Goal: Task Accomplishment & Management: Manage account settings

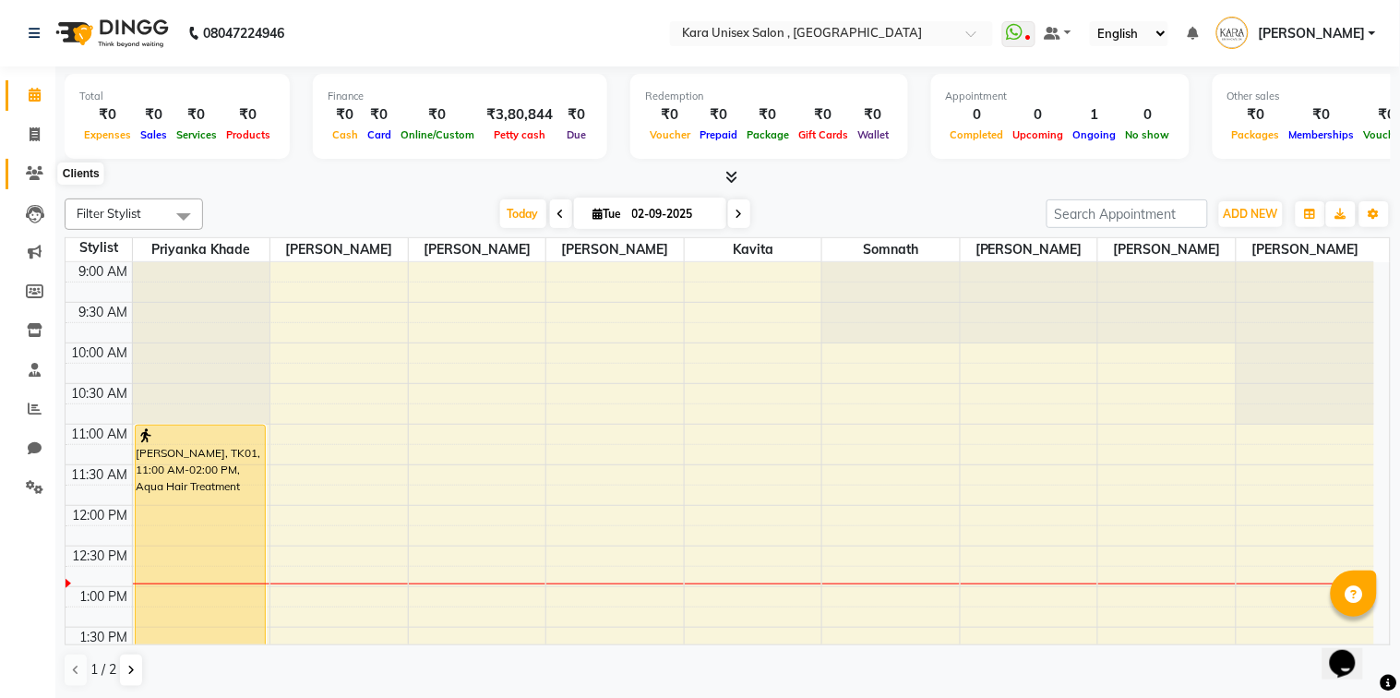
click at [32, 178] on icon at bounding box center [35, 173] width 18 height 14
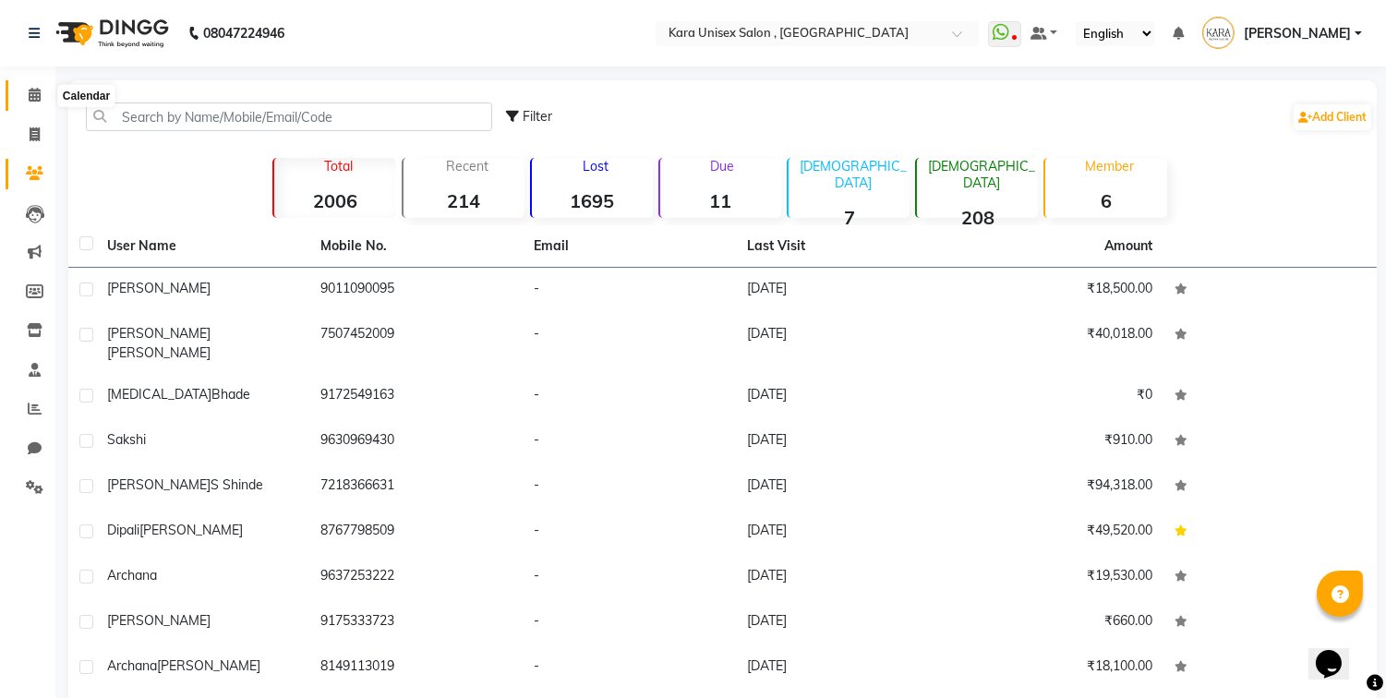
click at [26, 104] on span at bounding box center [34, 95] width 32 height 21
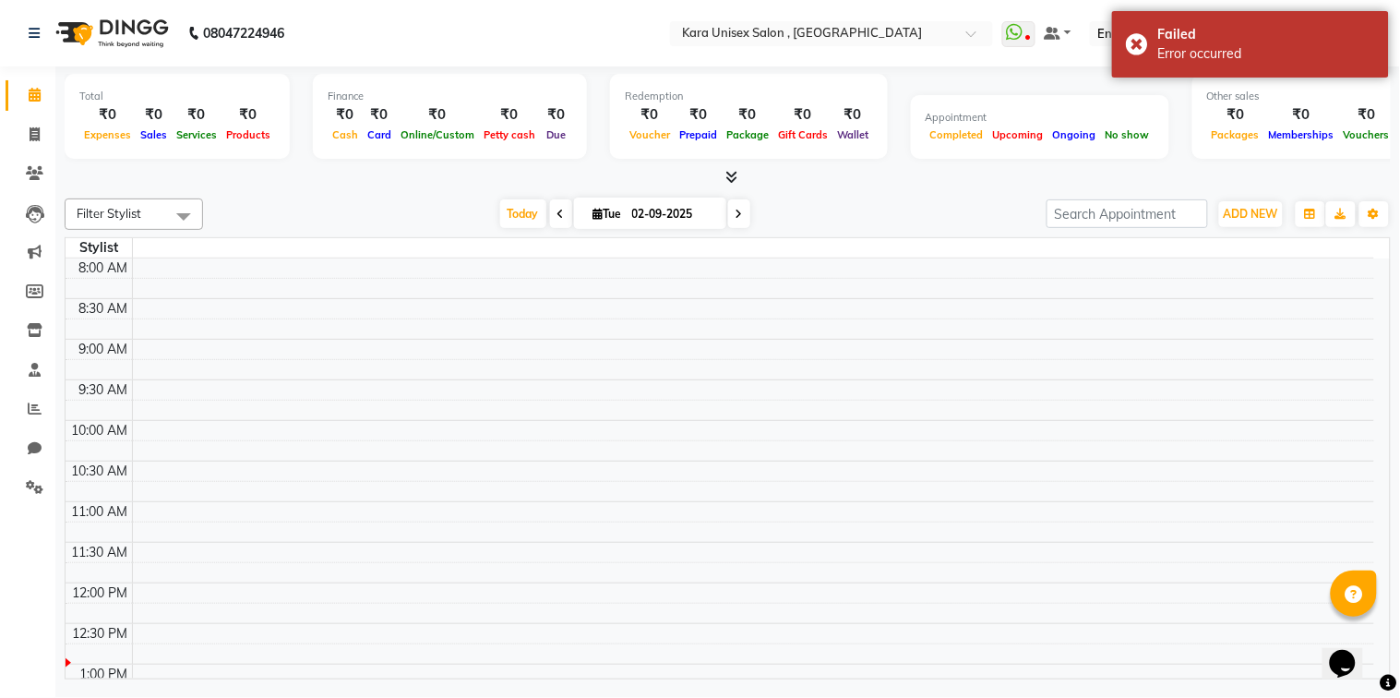
click at [558, 218] on icon at bounding box center [561, 214] width 7 height 11
type input "[DATE]"
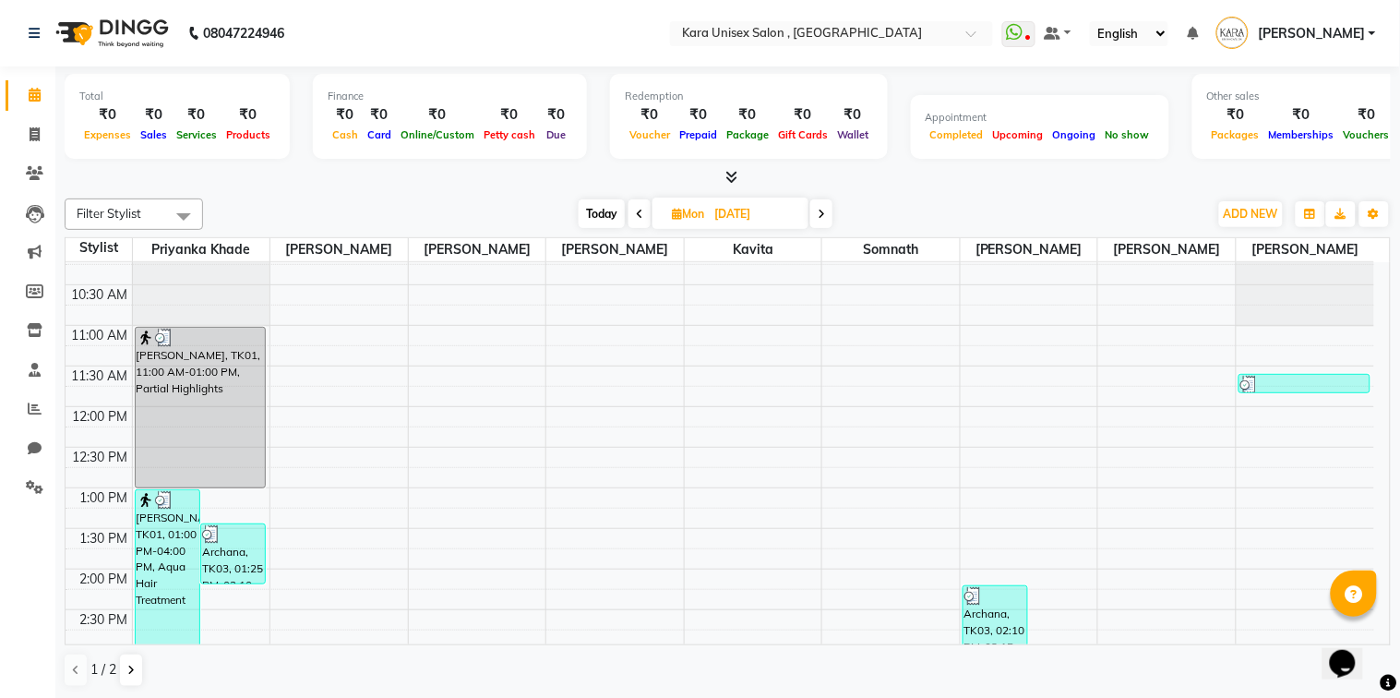
scroll to position [173, 0]
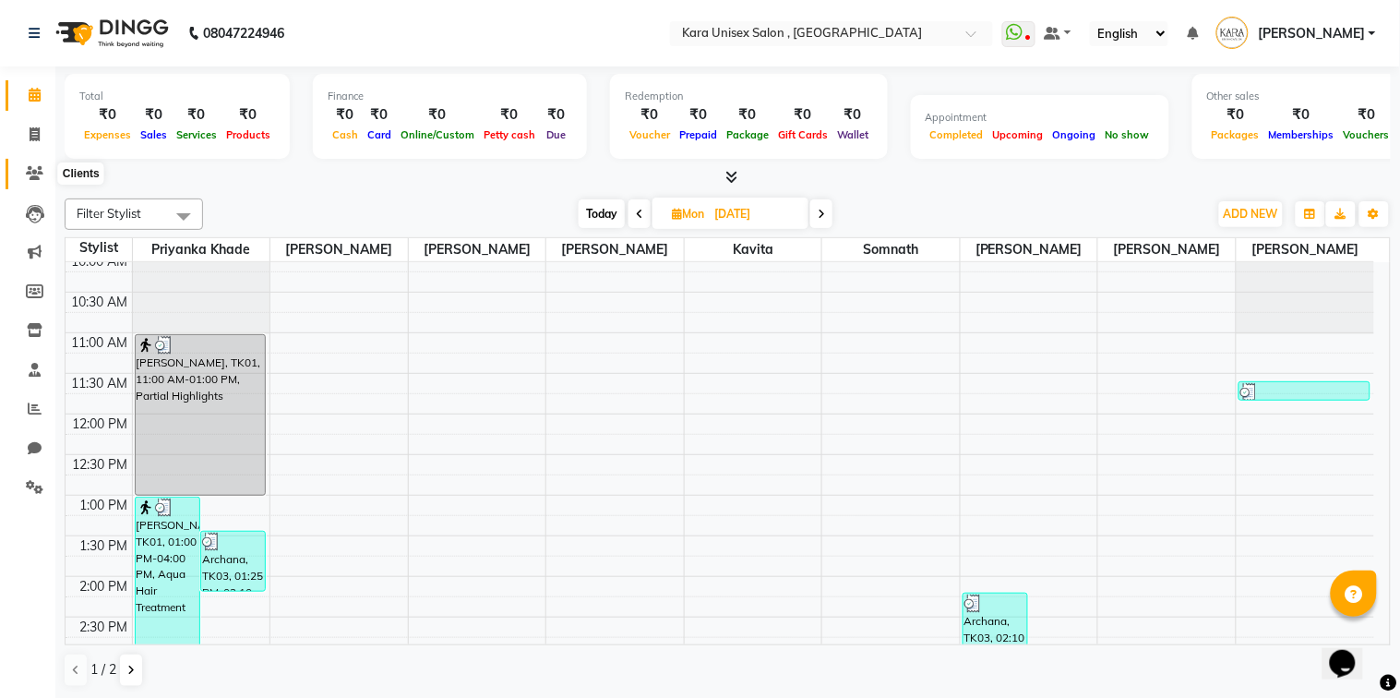
click at [35, 166] on icon at bounding box center [35, 173] width 18 height 14
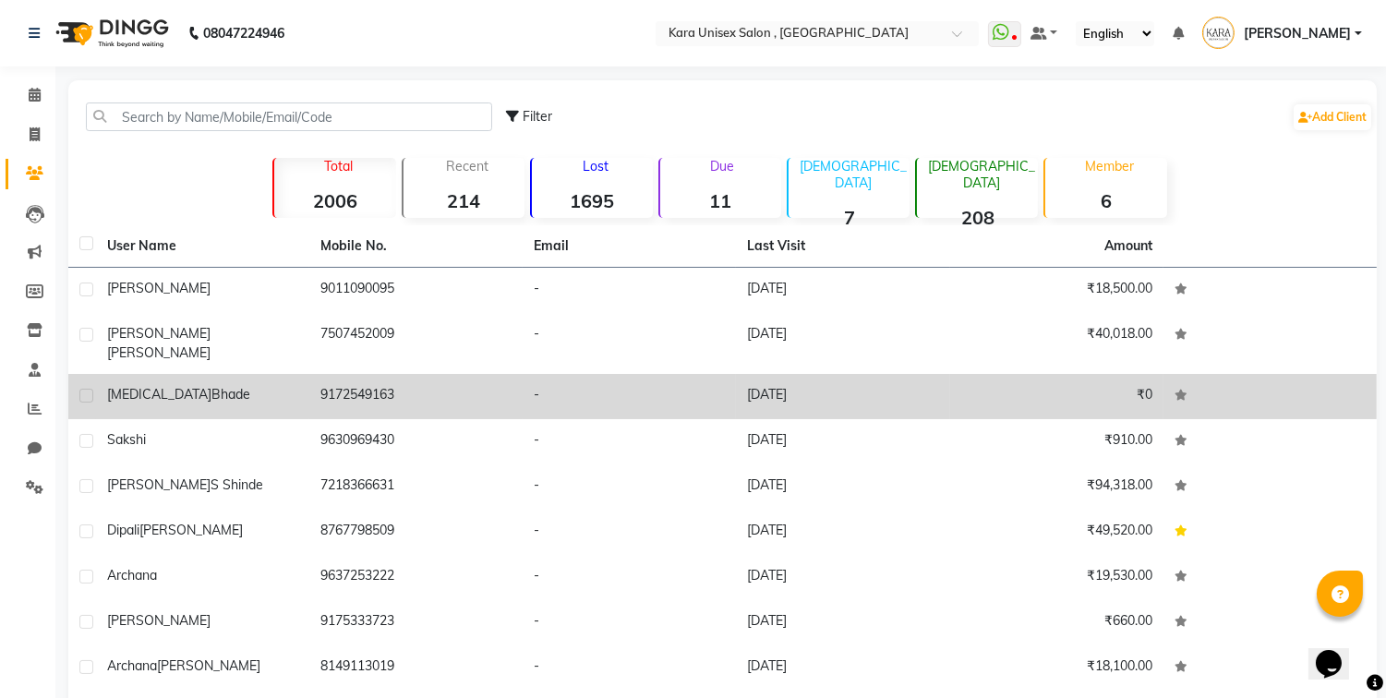
click at [270, 390] on td "[MEDICAL_DATA][PERSON_NAME]" at bounding box center [202, 396] width 213 height 45
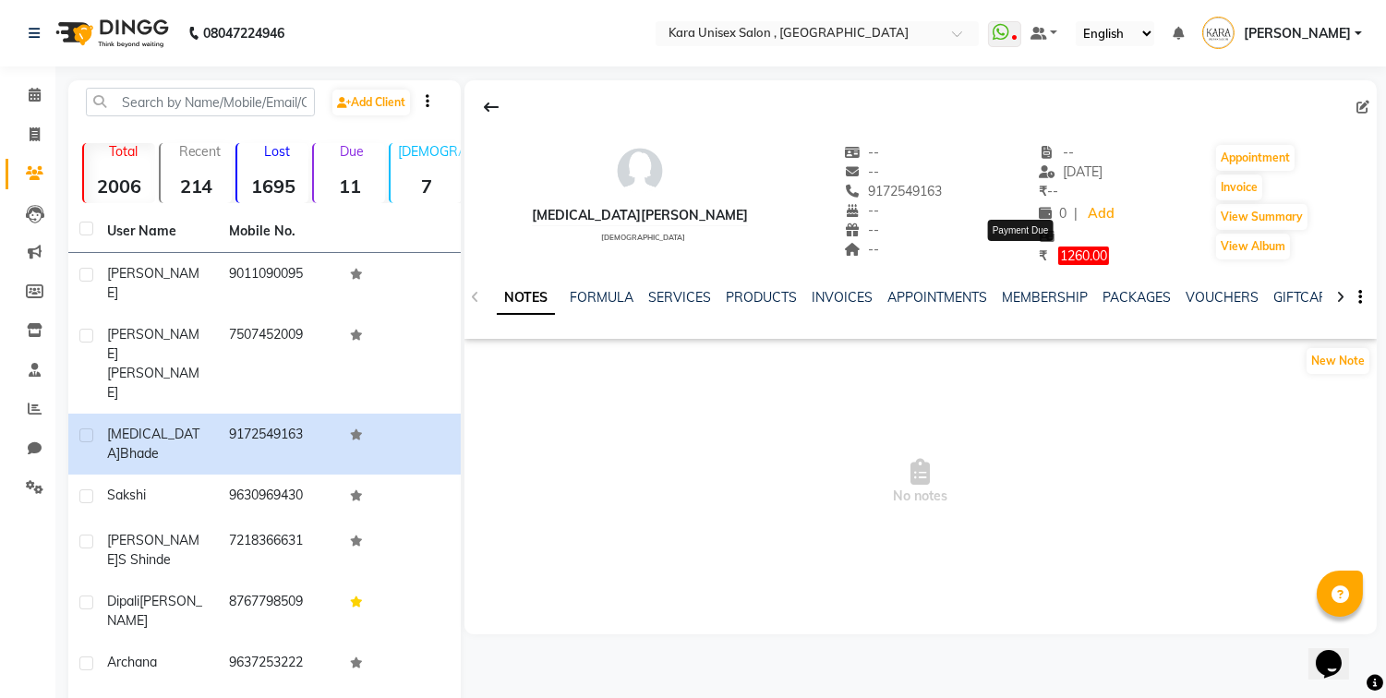
click at [1058, 261] on span "1260.00" at bounding box center [1083, 255] width 51 height 18
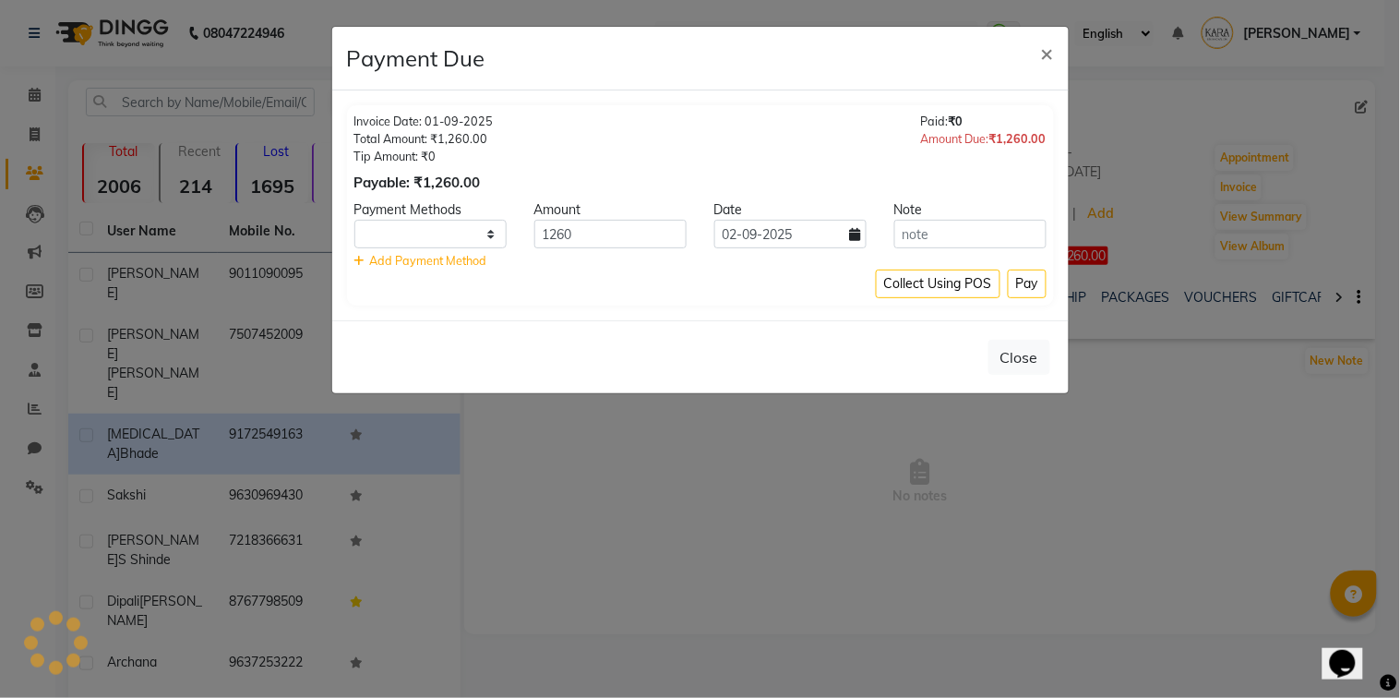
select select "1"
click at [856, 232] on icon at bounding box center [855, 234] width 11 height 13
select select "9"
select select "2025"
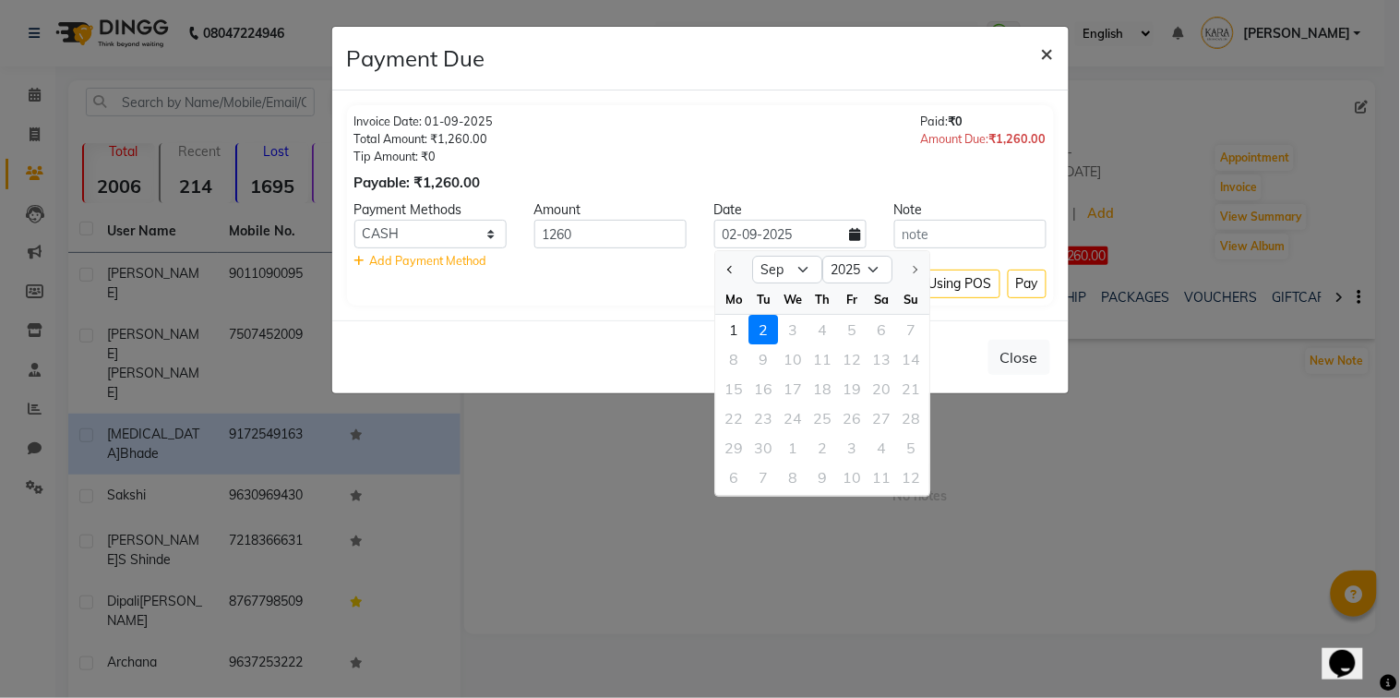
click at [1032, 54] on button "×" at bounding box center [1047, 53] width 42 height 52
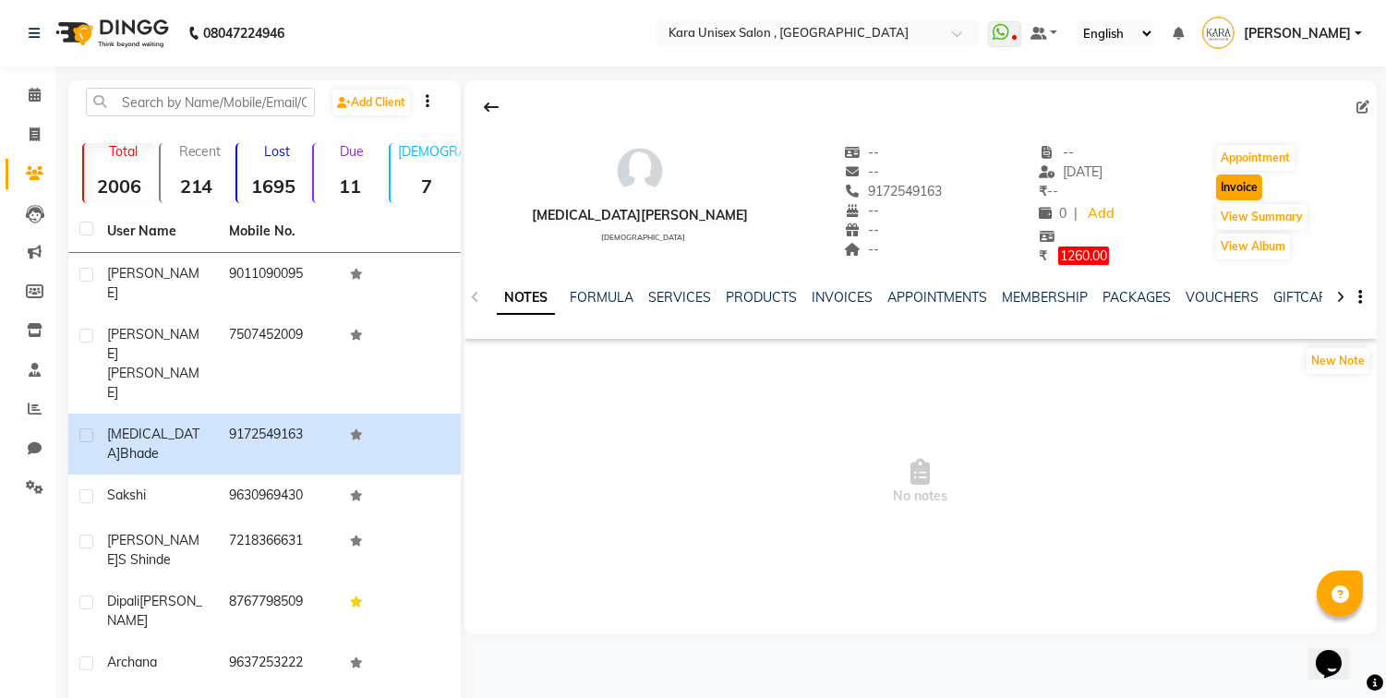
click at [1221, 183] on button "Invoice" at bounding box center [1239, 187] width 46 height 26
select select "7293"
select select "service"
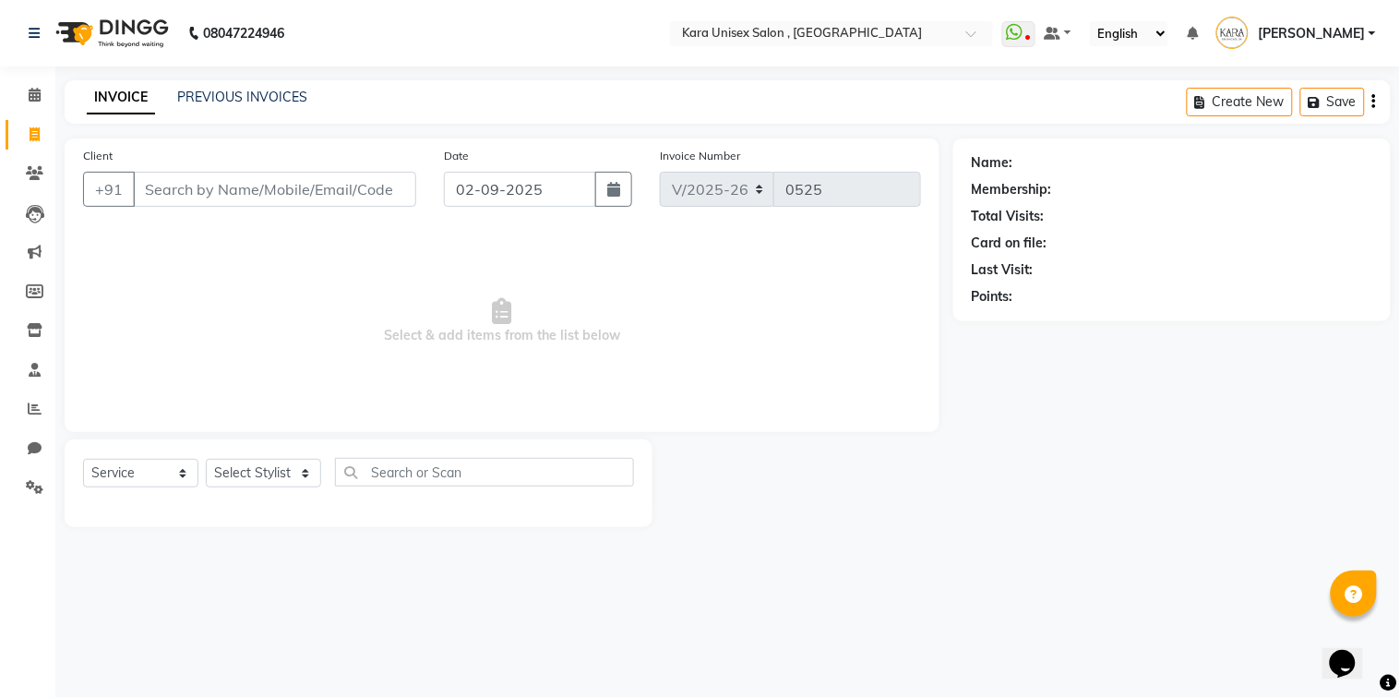
type input "9172549163"
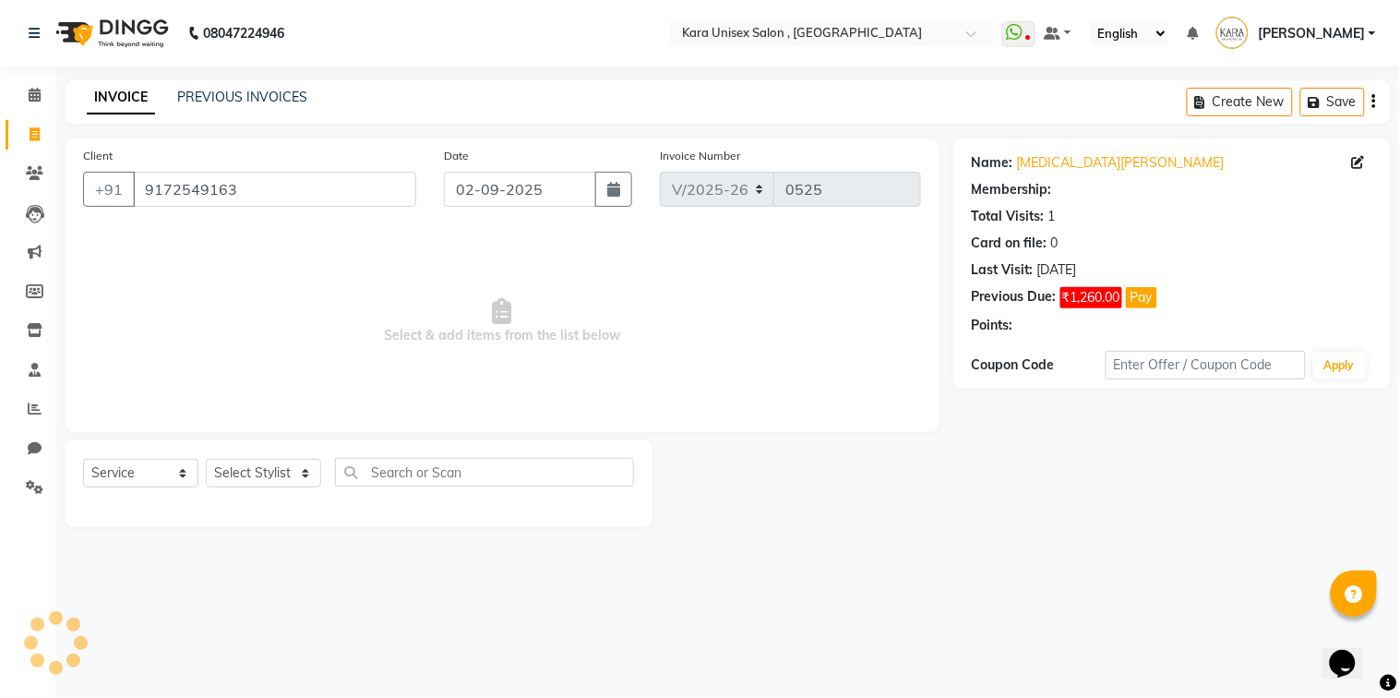
select select "1: Object"
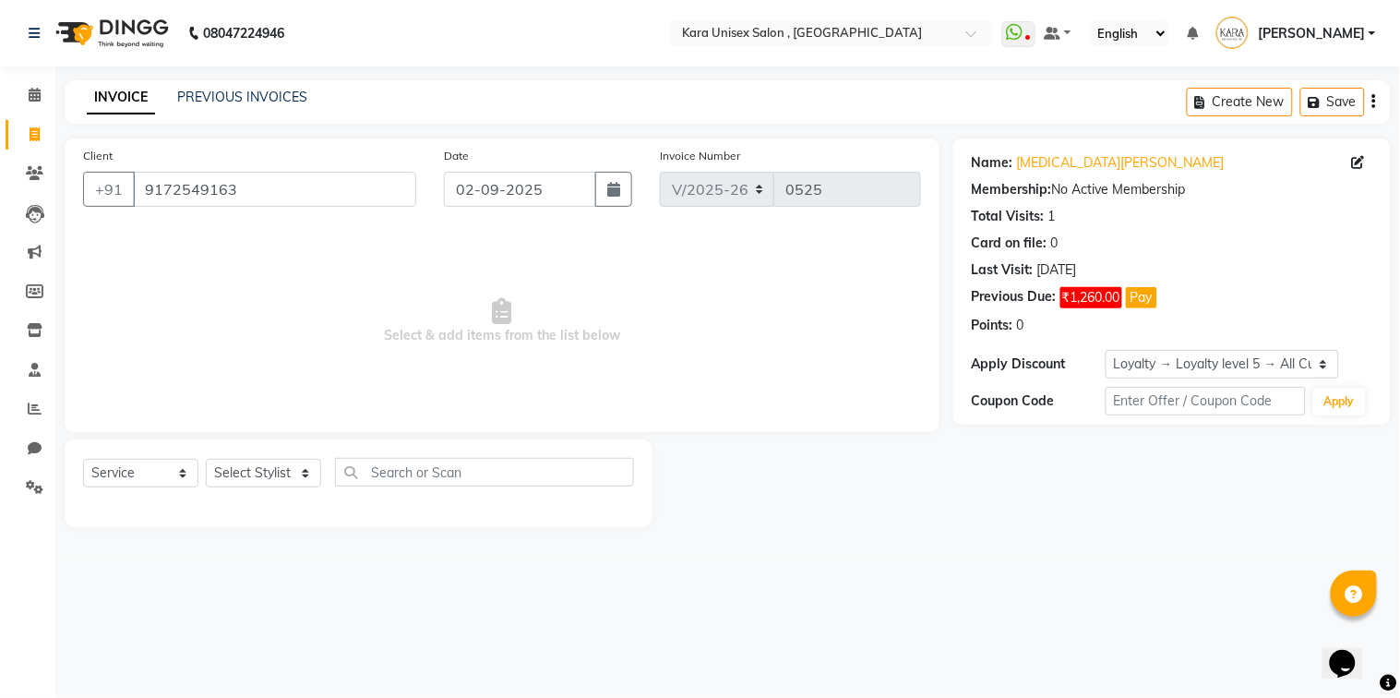
click at [1148, 289] on button "Pay" at bounding box center [1141, 297] width 31 height 21
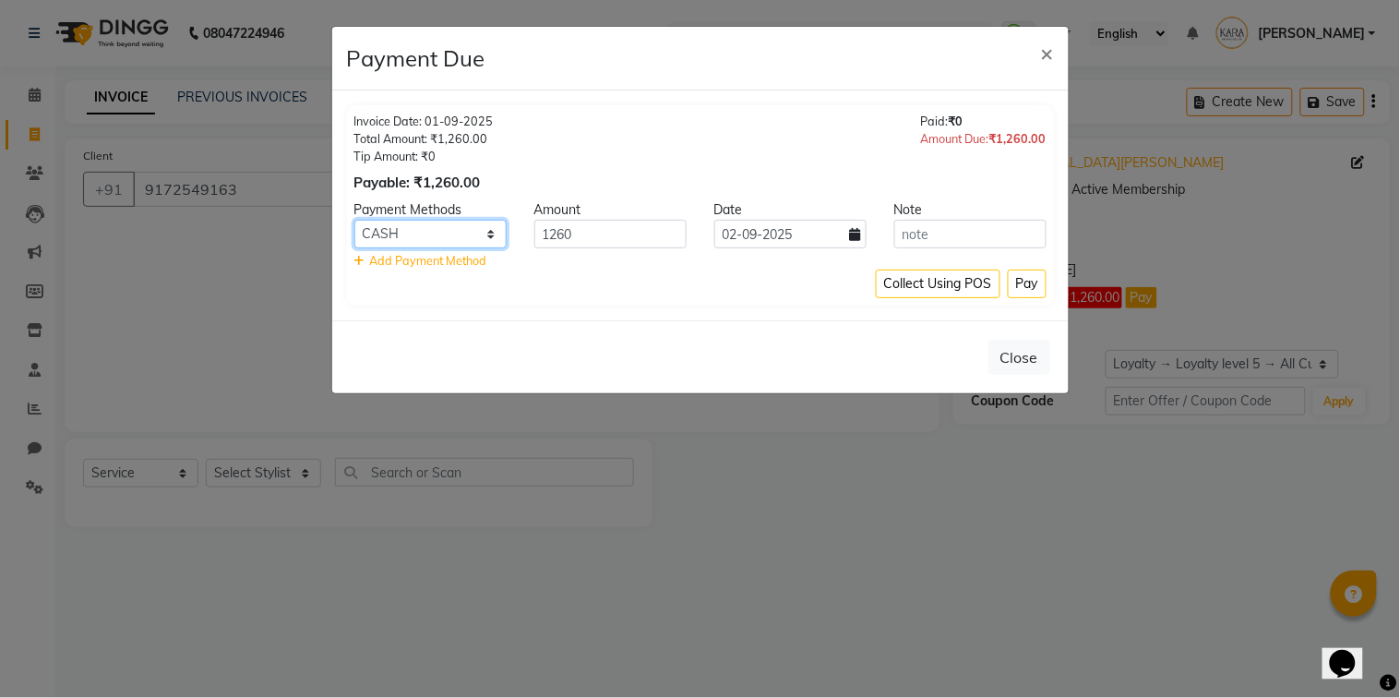
select select "8"
click at [354, 220] on select "UPI Credit Card Debit Card ONLINE Cheque CASH" at bounding box center [430, 234] width 152 height 29
click at [1034, 290] on button "Pay" at bounding box center [1027, 284] width 39 height 29
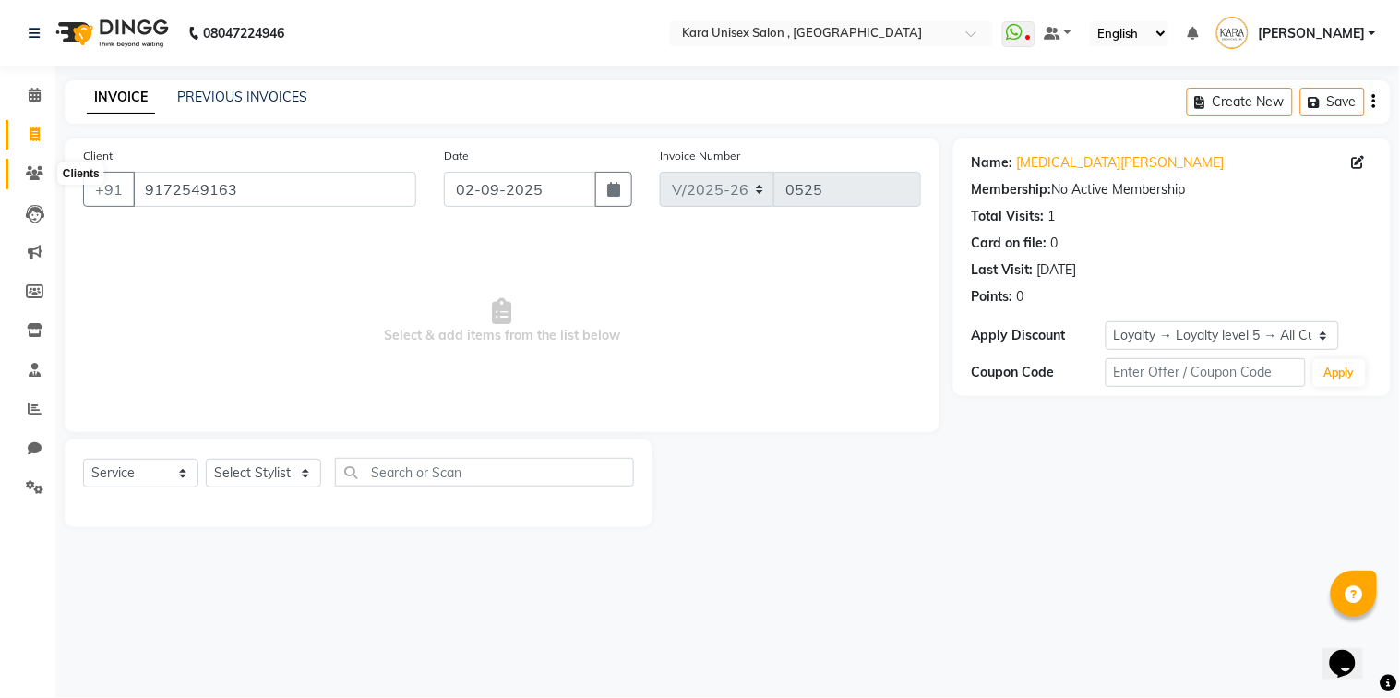
click at [26, 176] on icon at bounding box center [35, 173] width 18 height 14
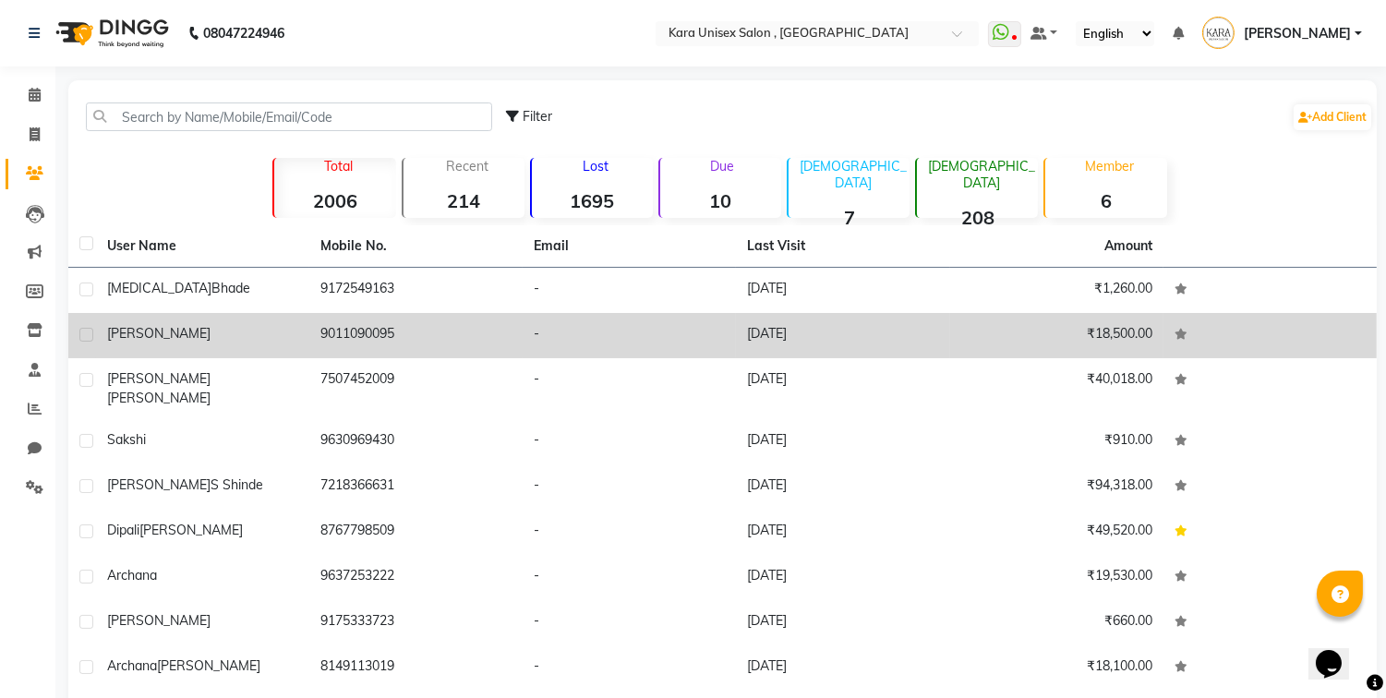
click at [312, 342] on td "9011090095" at bounding box center [415, 335] width 213 height 45
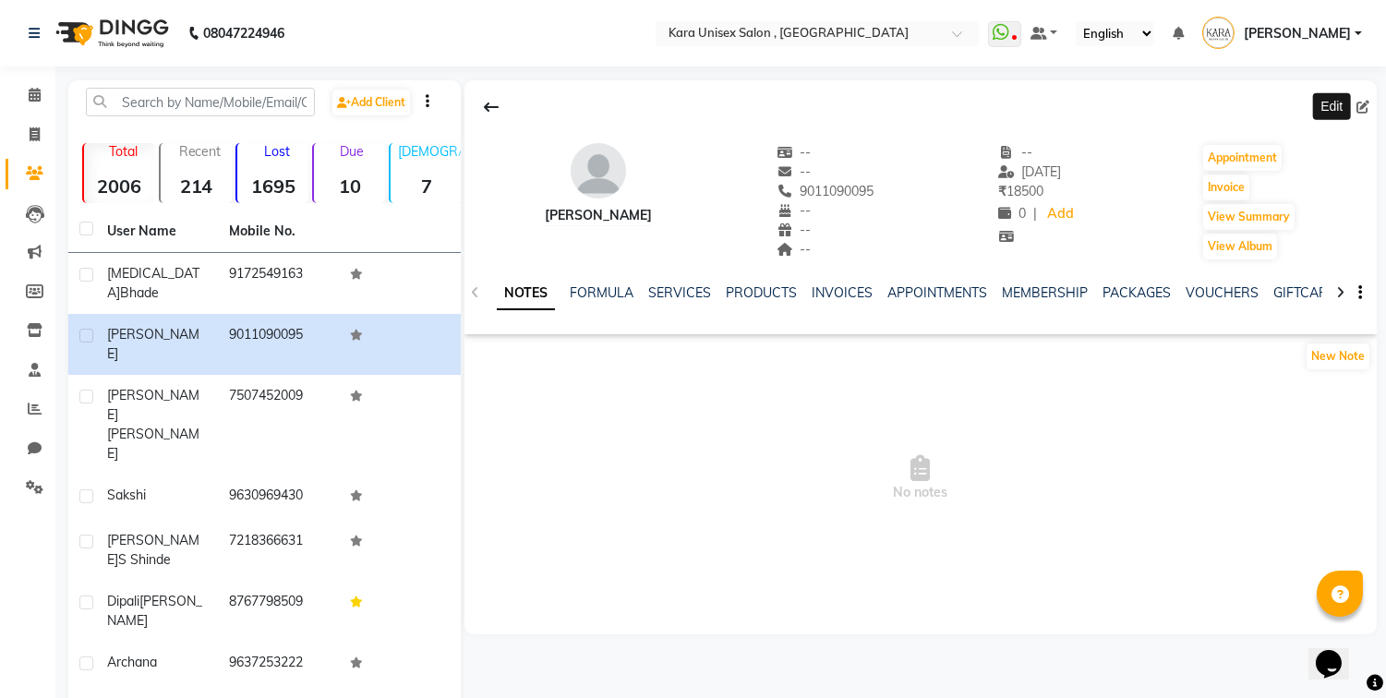
click at [1357, 111] on icon at bounding box center [1362, 107] width 13 height 13
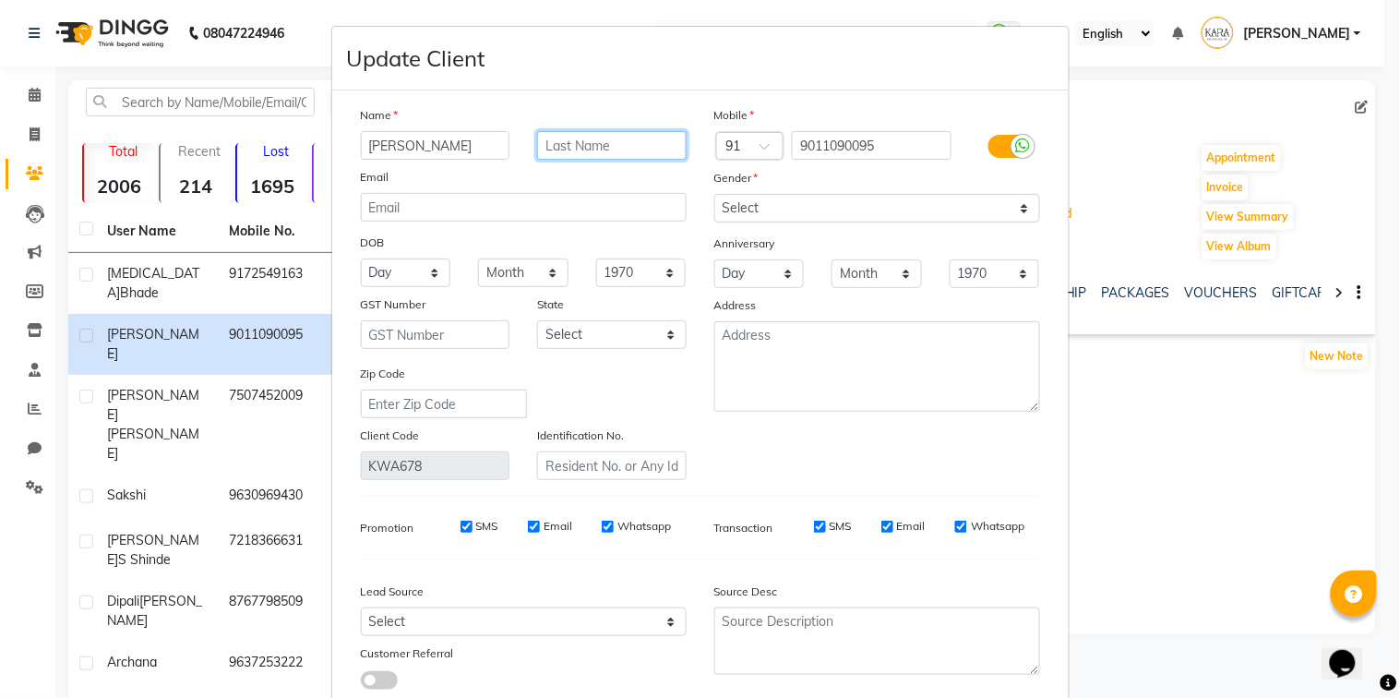
click at [631, 145] on input "text" at bounding box center [612, 145] width 150 height 29
type input "Kering"
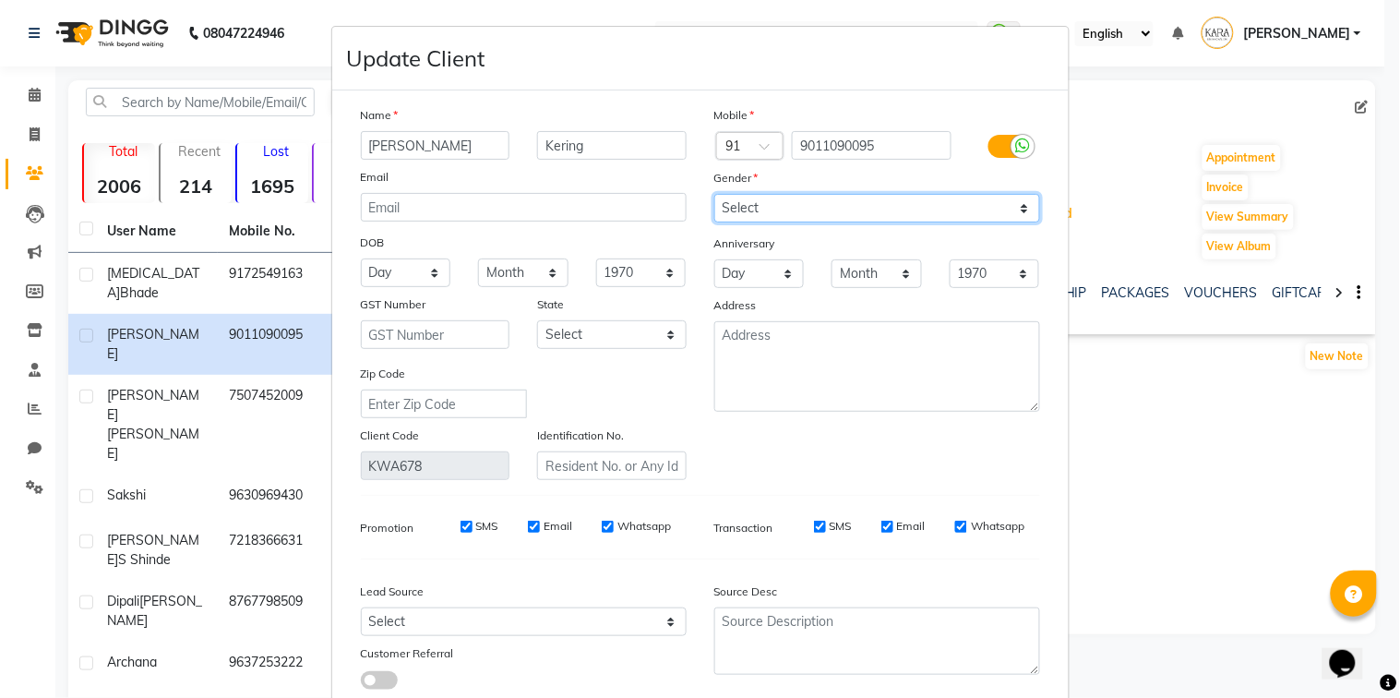
select select "[DEMOGRAPHIC_DATA]"
click at [714, 194] on select "Select [DEMOGRAPHIC_DATA] [DEMOGRAPHIC_DATA] Other Prefer Not To Say" at bounding box center [877, 208] width 326 height 29
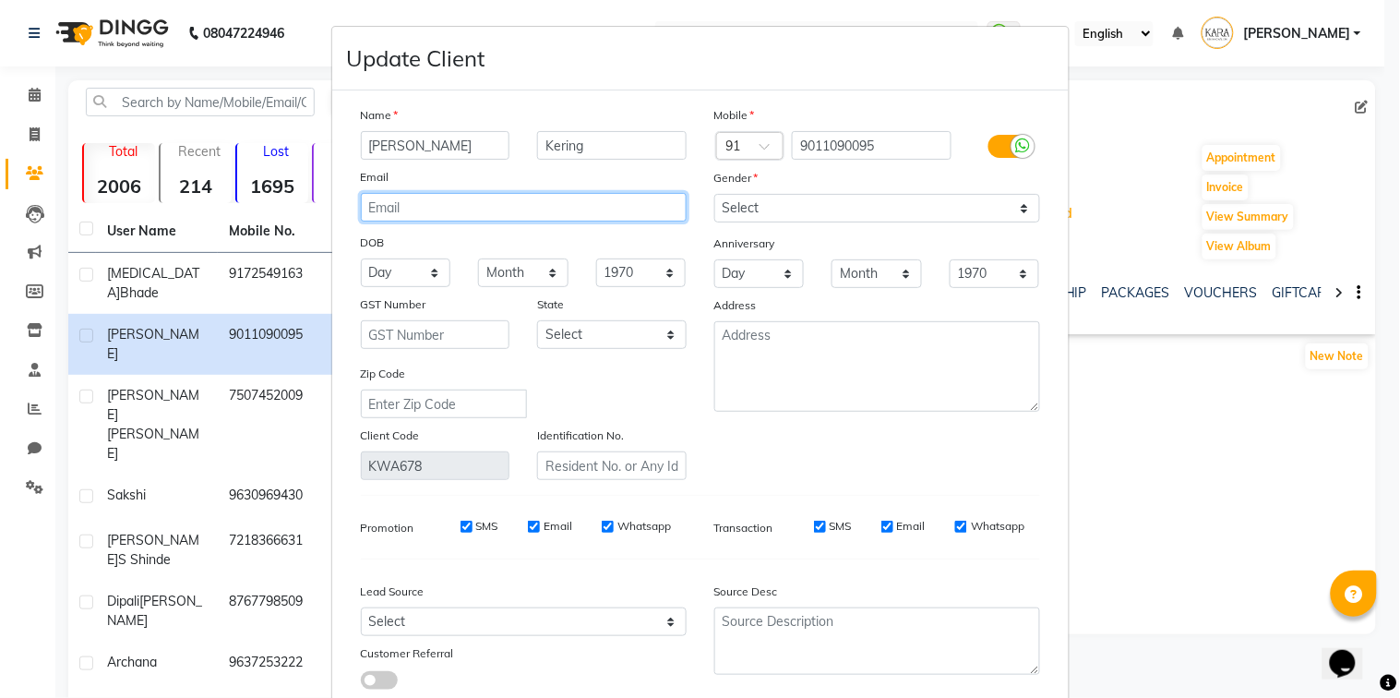
click at [508, 216] on input "email" at bounding box center [524, 207] width 326 height 29
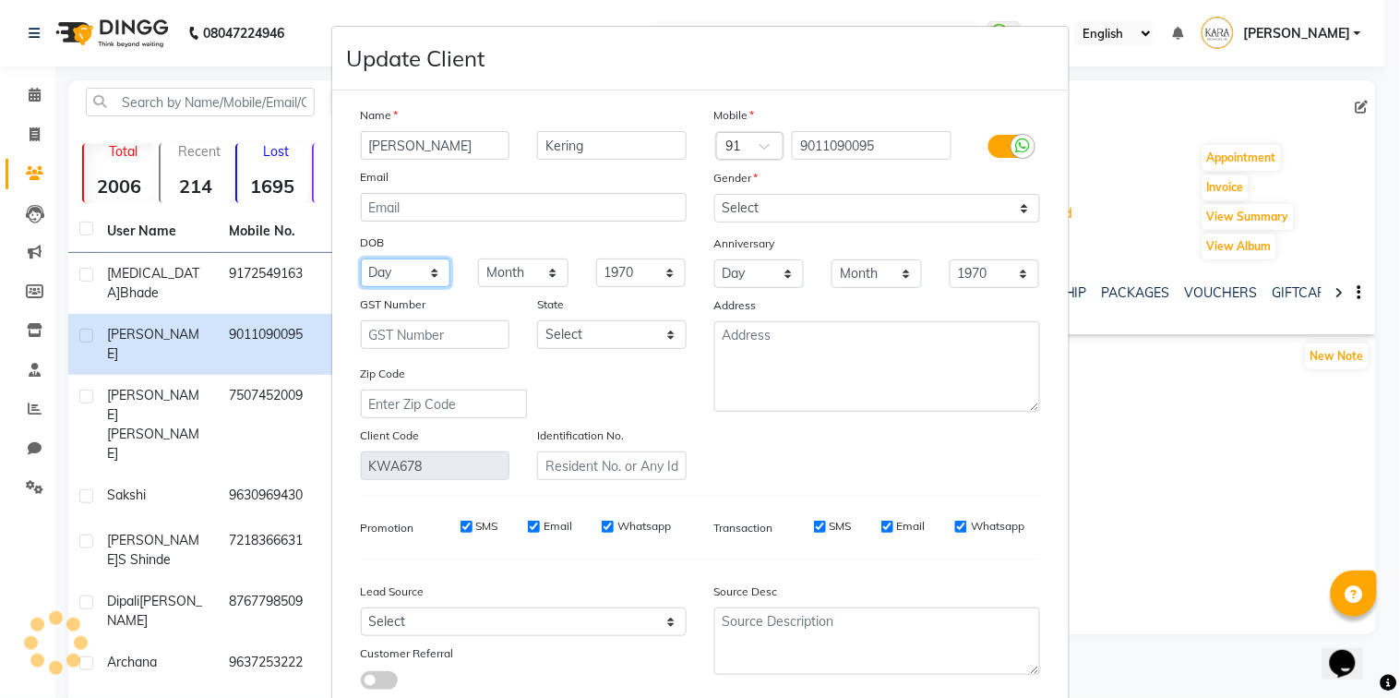
select select "24"
click at [361, 258] on select "Day 01 02 03 04 05 06 07 08 09 10 11 12 13 14 15 16 17 18 19 20 21 22 23 24 25 …" at bounding box center [406, 272] width 90 height 29
select select "05"
click at [478, 258] on select "Month January February March April May June July August September October Novem…" at bounding box center [523, 272] width 90 height 29
select select "1983"
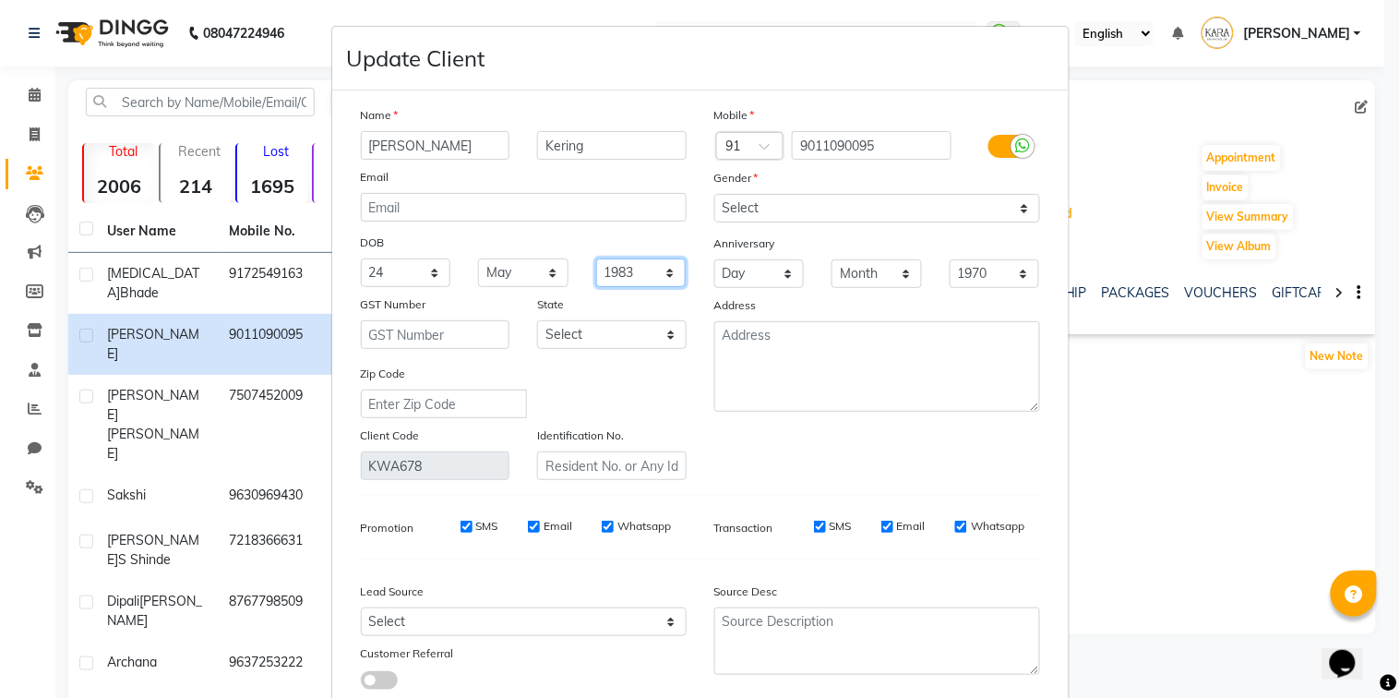
click at [596, 258] on select "1940 1941 1942 1943 1944 1945 1946 1947 1948 1949 1950 1951 1952 1953 1954 1955…" at bounding box center [641, 272] width 90 height 29
drag, startPoint x: 789, startPoint y: 269, endPoint x: 401, endPoint y: 269, distance: 388.6
click at [401, 269] on div "Name [PERSON_NAME] Kering Email DOB Day 01 02 03 04 05 06 07 08 09 10 11 12 13 …" at bounding box center [700, 292] width 707 height 375
select select "05"
click at [361, 258] on select "Day 01 02 03 04 05 06 07 08 09 10 11 12 13 14 15 16 17 18 19 20 21 22 23 24 25 …" at bounding box center [406, 272] width 90 height 29
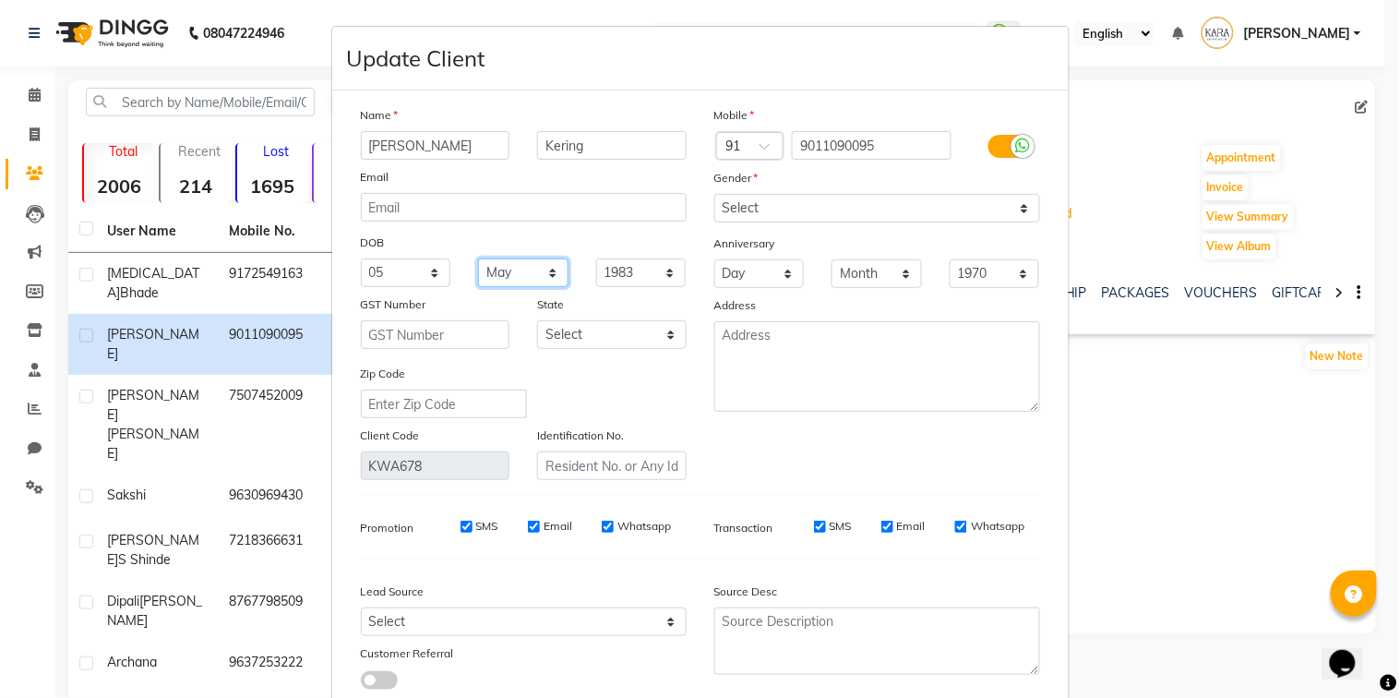
select select "07"
click at [478, 258] on select "Month January February March April May June July August September October Novem…" at bounding box center [523, 272] width 90 height 29
select select "24"
click at [714, 259] on select "Day 01 02 03 04 05 06 07 08 09 10 11 12 13 14 15 16 17 18 19 20 21 22 23 24 25 …" at bounding box center [759, 273] width 90 height 29
select select "05"
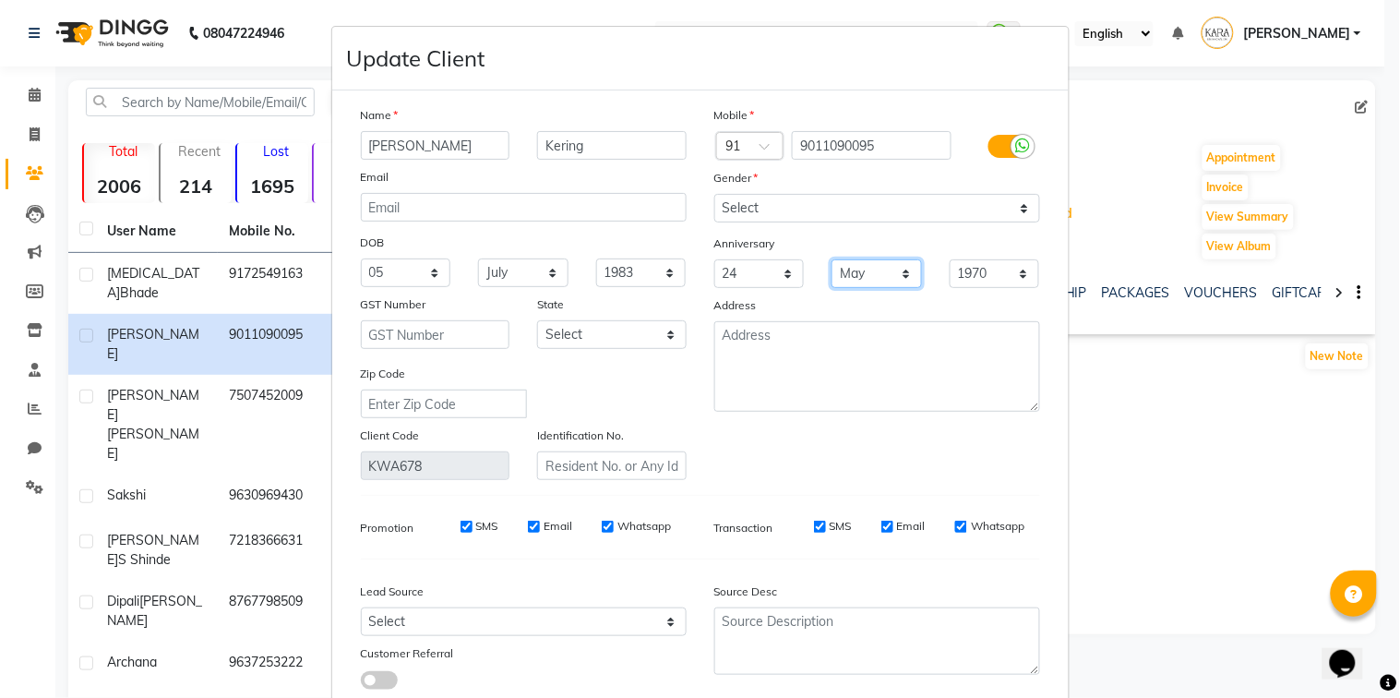
click at [832, 259] on select "Month January February March April May June July August September October Novem…" at bounding box center [877, 273] width 90 height 29
select select "2010"
click at [950, 259] on select "1970 1971 1972 1973 1974 1975 1976 1977 1978 1979 1980 1981 1982 1983 1984 1985…" at bounding box center [995, 273] width 90 height 29
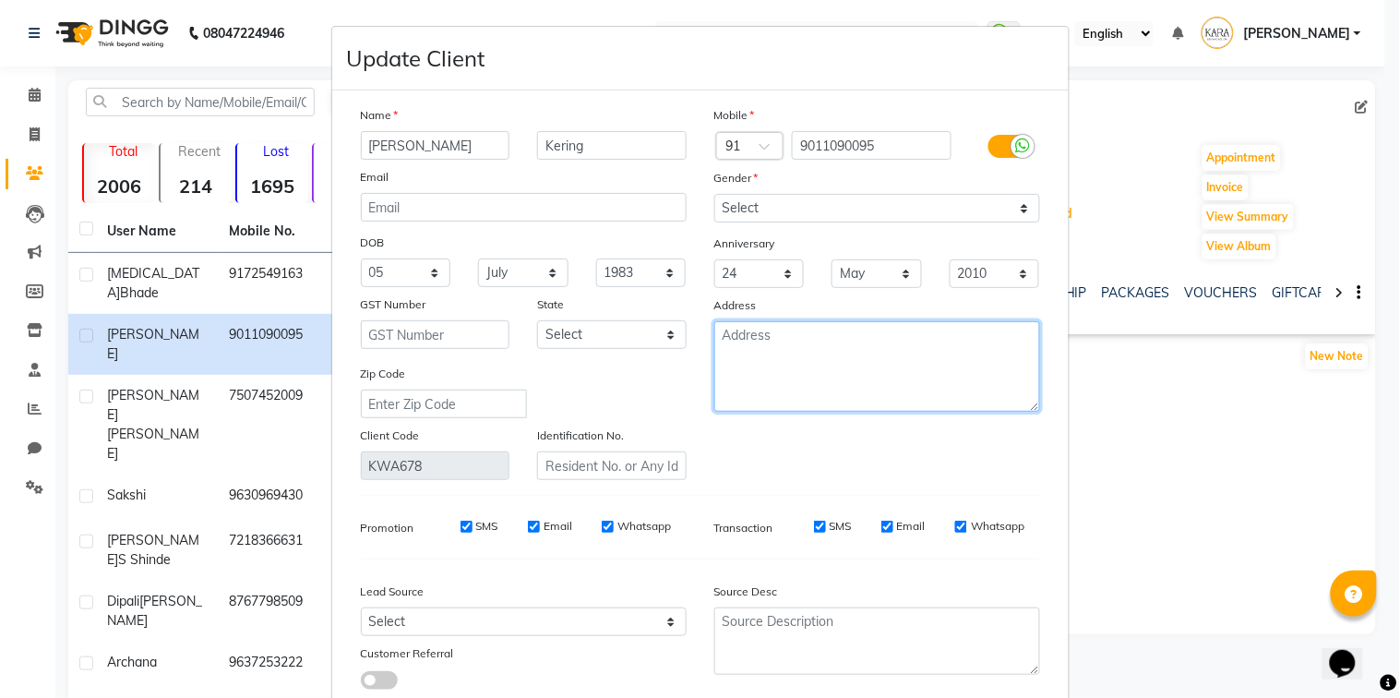
click at [845, 333] on textarea at bounding box center [877, 366] width 326 height 90
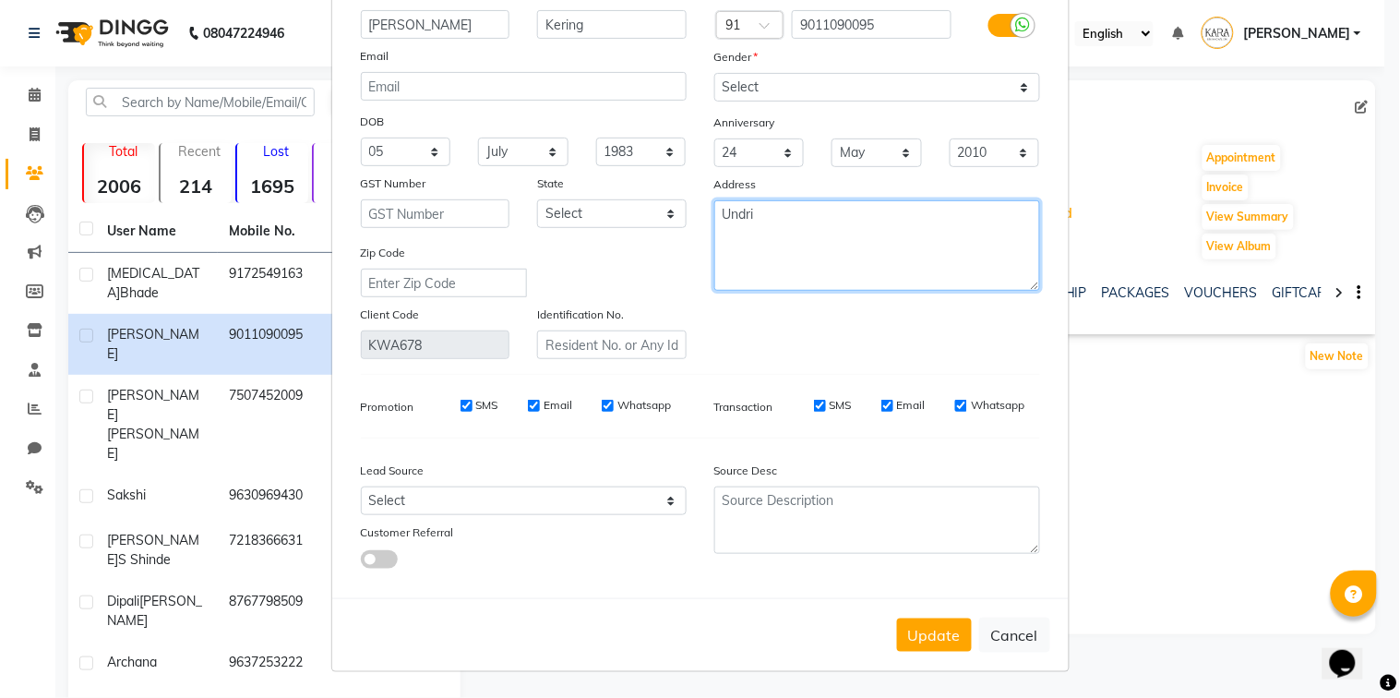
scroll to position [123, 0]
type textarea "Undri"
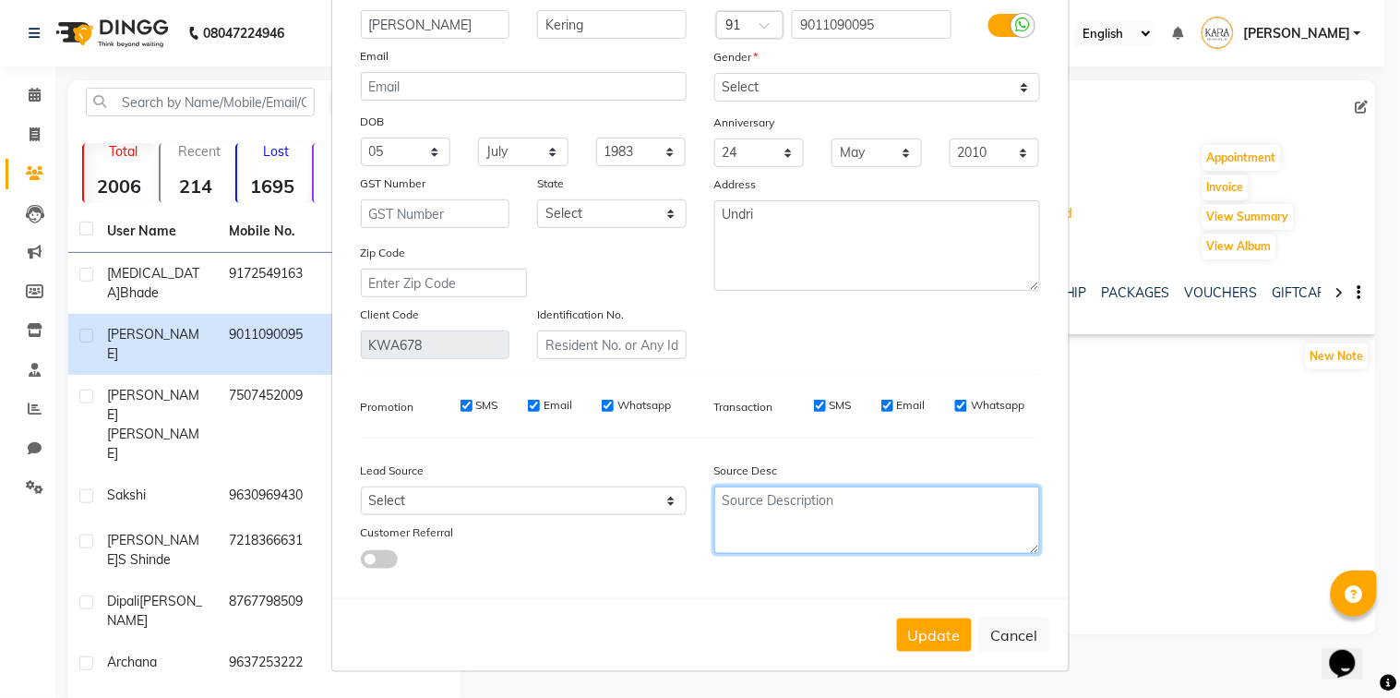
click at [820, 499] on textarea at bounding box center [877, 519] width 326 height 67
type textarea "Business"
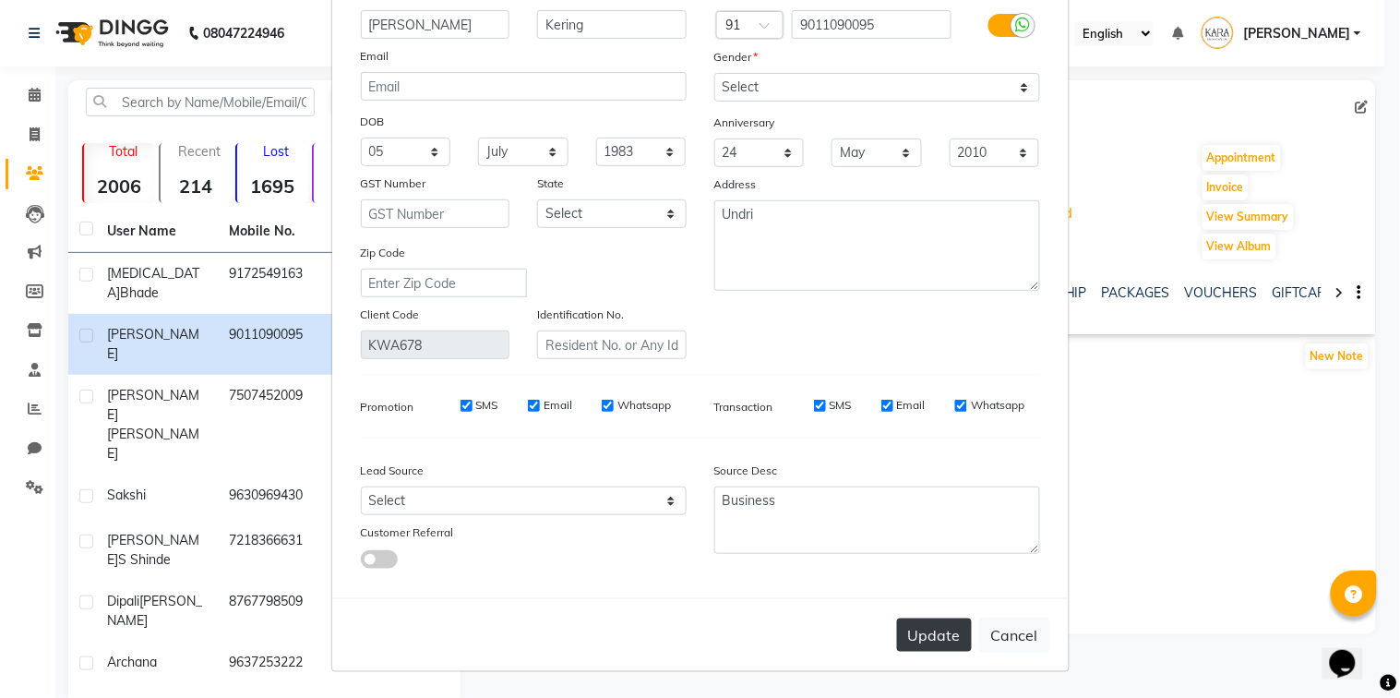
click at [930, 651] on button "Update" at bounding box center [934, 634] width 75 height 33
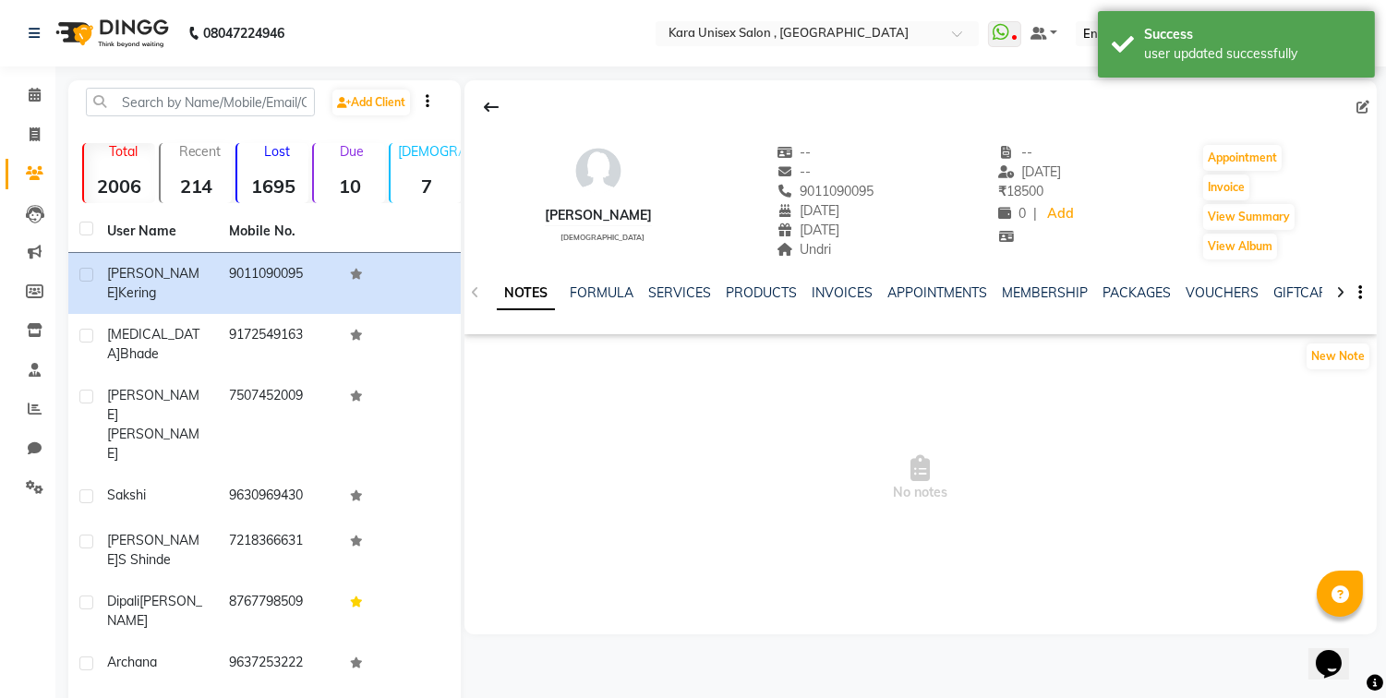
click at [1341, 292] on icon at bounding box center [1340, 292] width 8 height 13
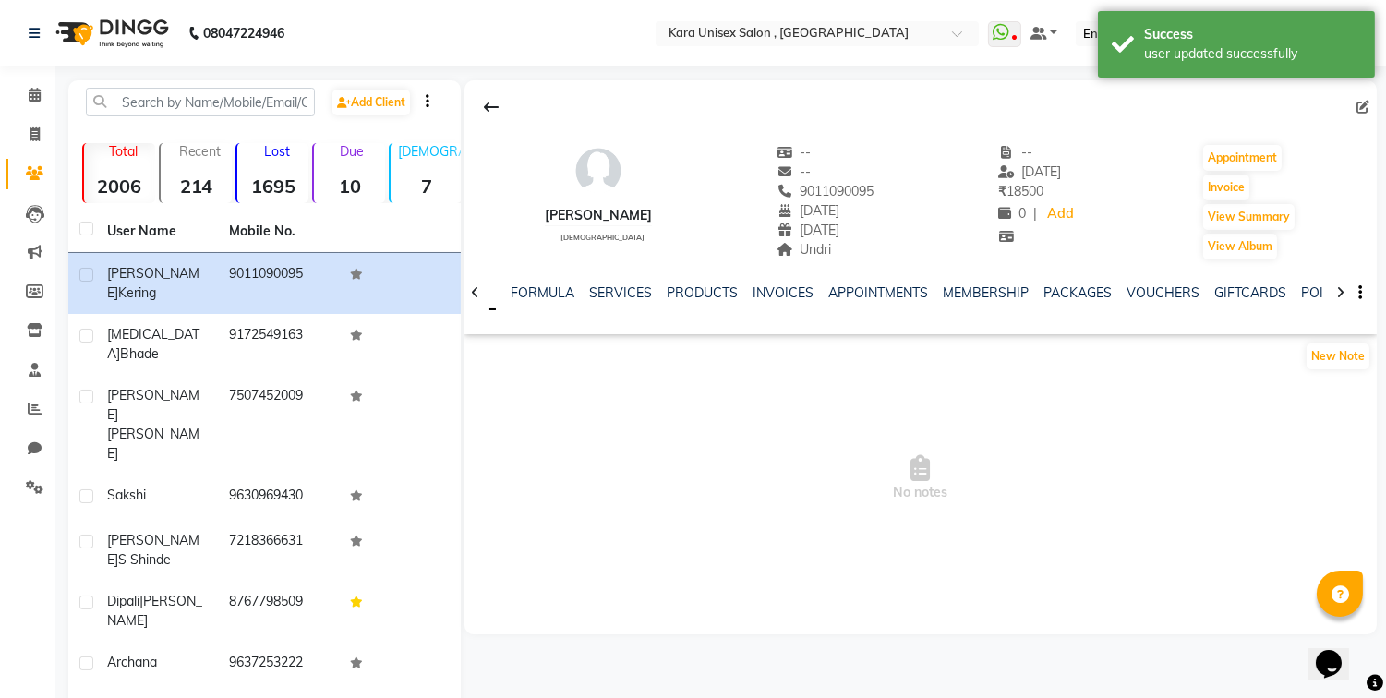
click at [1341, 292] on icon at bounding box center [1340, 292] width 8 height 13
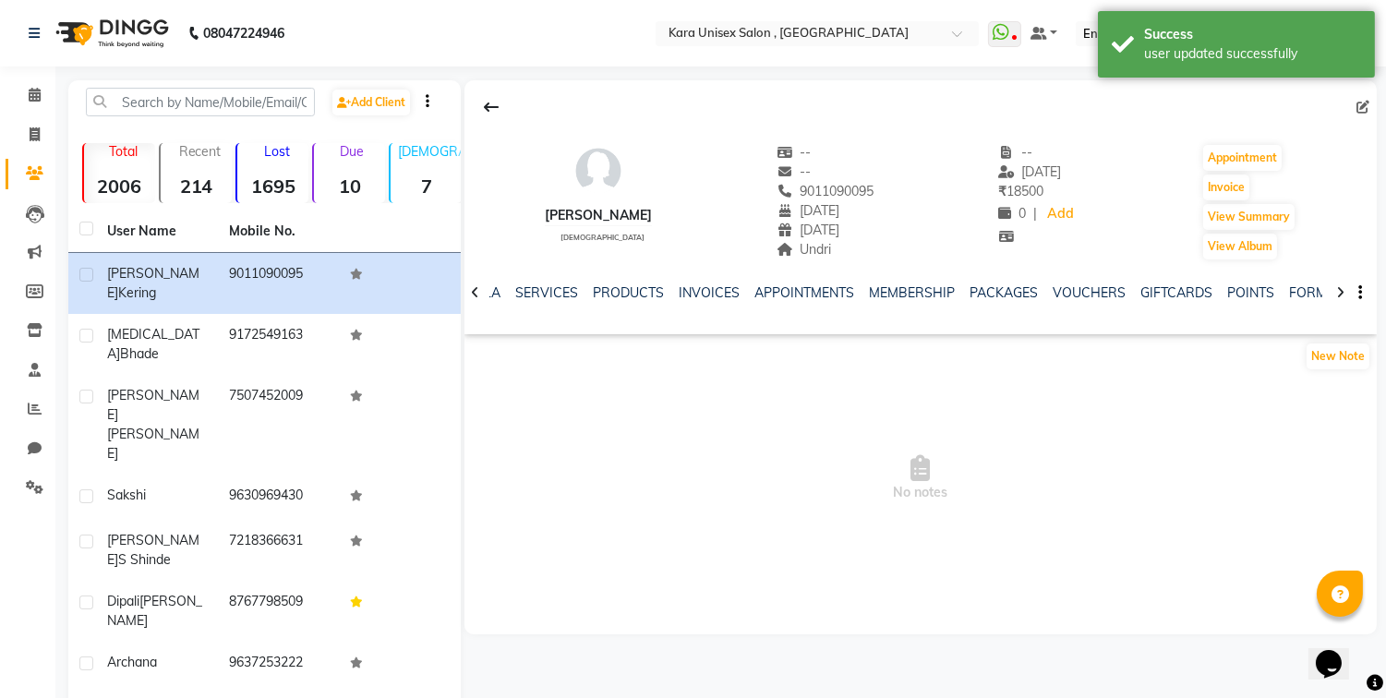
click at [1341, 292] on icon at bounding box center [1340, 292] width 8 height 13
click at [1237, 293] on link "FORMS" at bounding box center [1238, 292] width 46 height 17
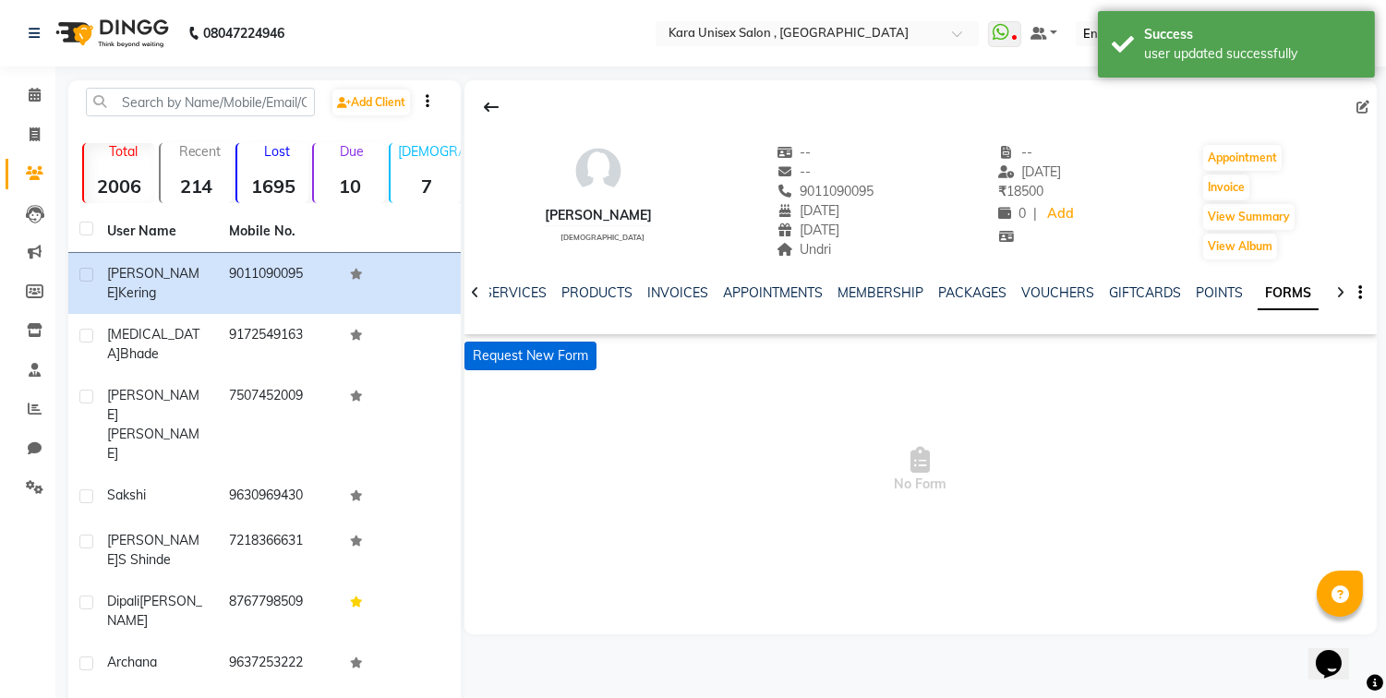
click at [517, 355] on button "Request New Form" at bounding box center [530, 356] width 132 height 29
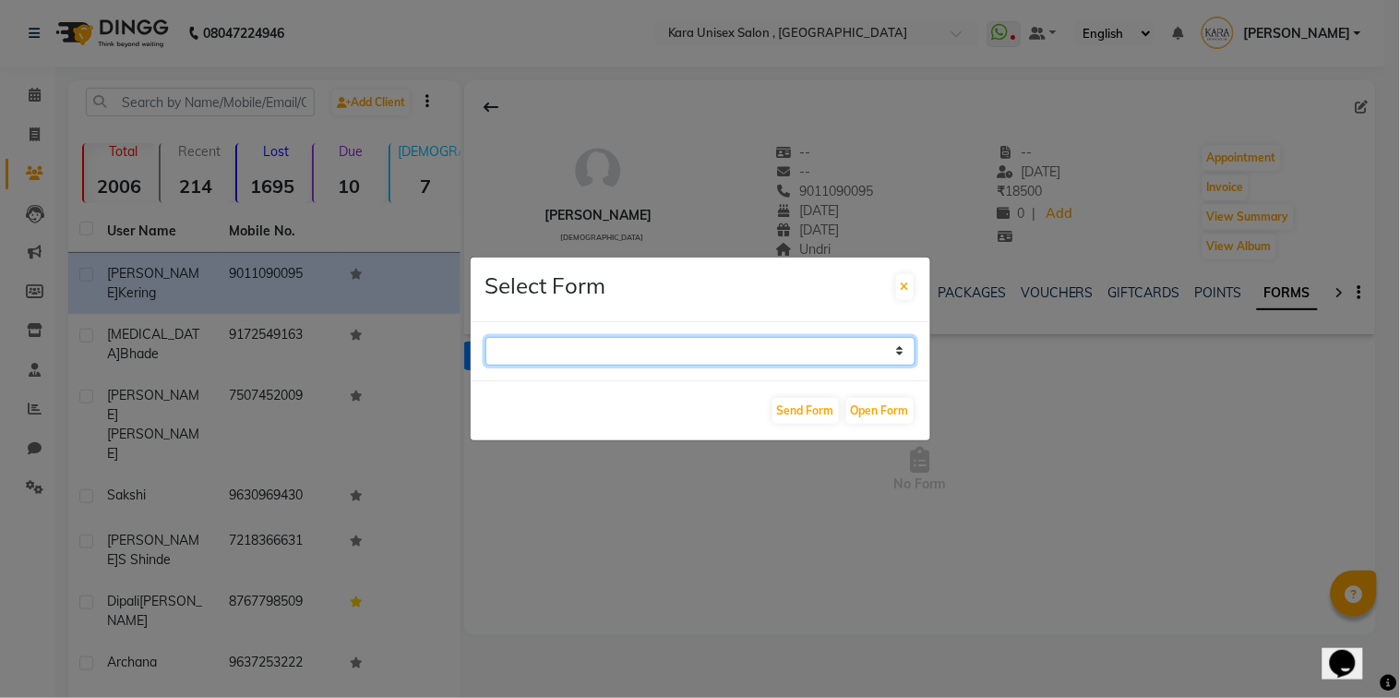
select select "212"
click at [486, 337] on select "Aqua Consent Form Kara Unisex Salon - Membership Enrollment Form Consent Form H…" at bounding box center [701, 351] width 430 height 29
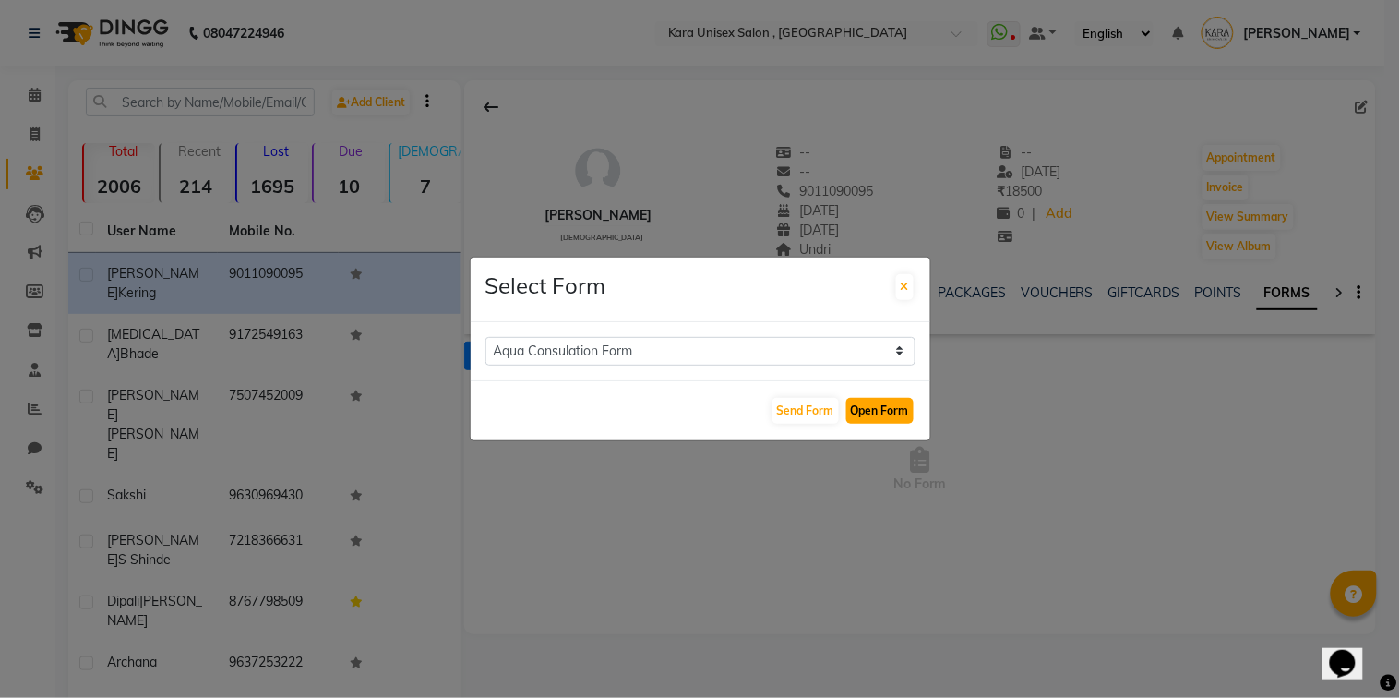
click at [894, 411] on button "Open Form" at bounding box center [879, 411] width 67 height 26
select select
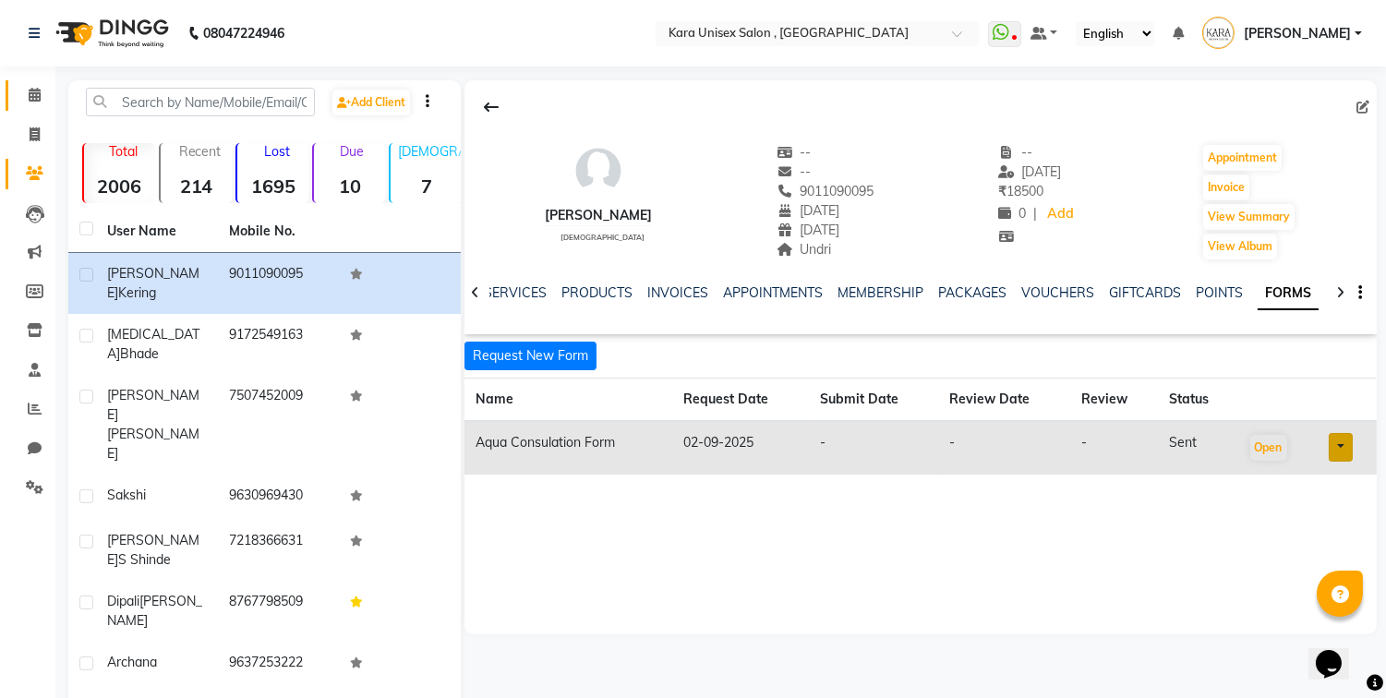
click at [35, 108] on link "Calendar" at bounding box center [28, 95] width 44 height 30
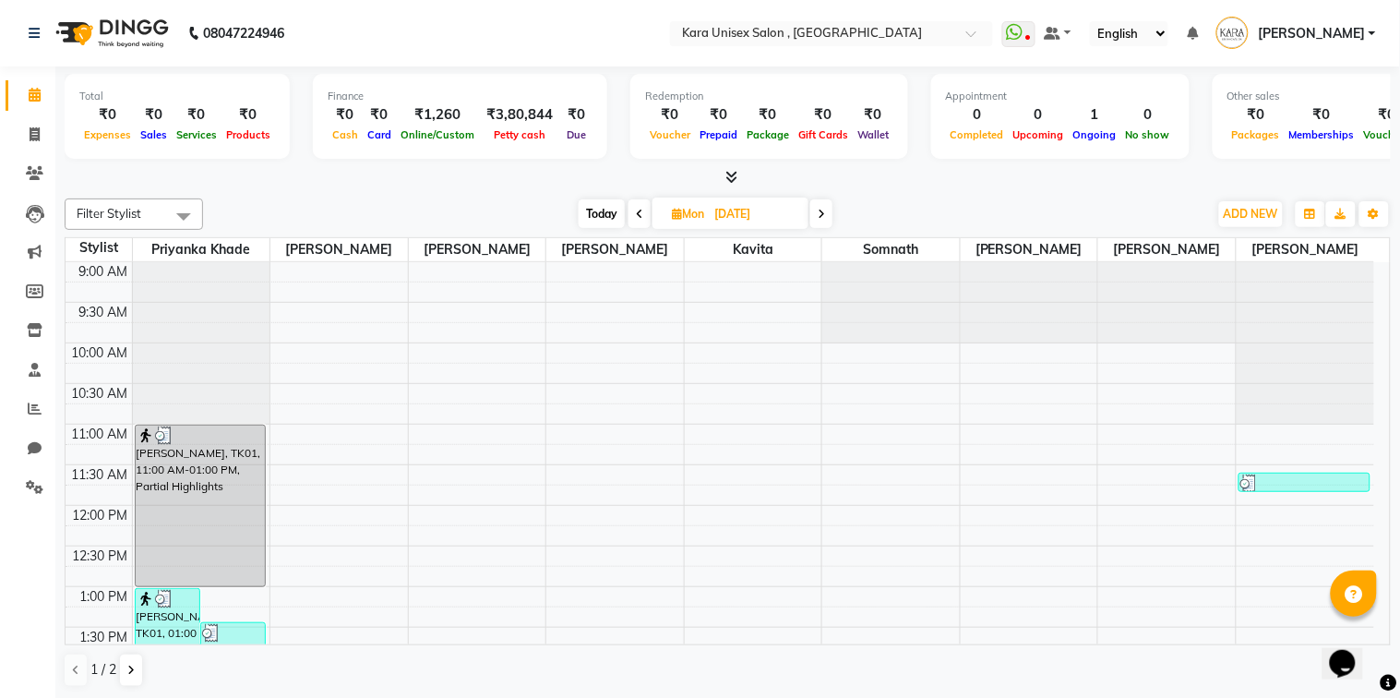
click at [817, 220] on span at bounding box center [821, 213] width 22 height 29
type input "02-09-2025"
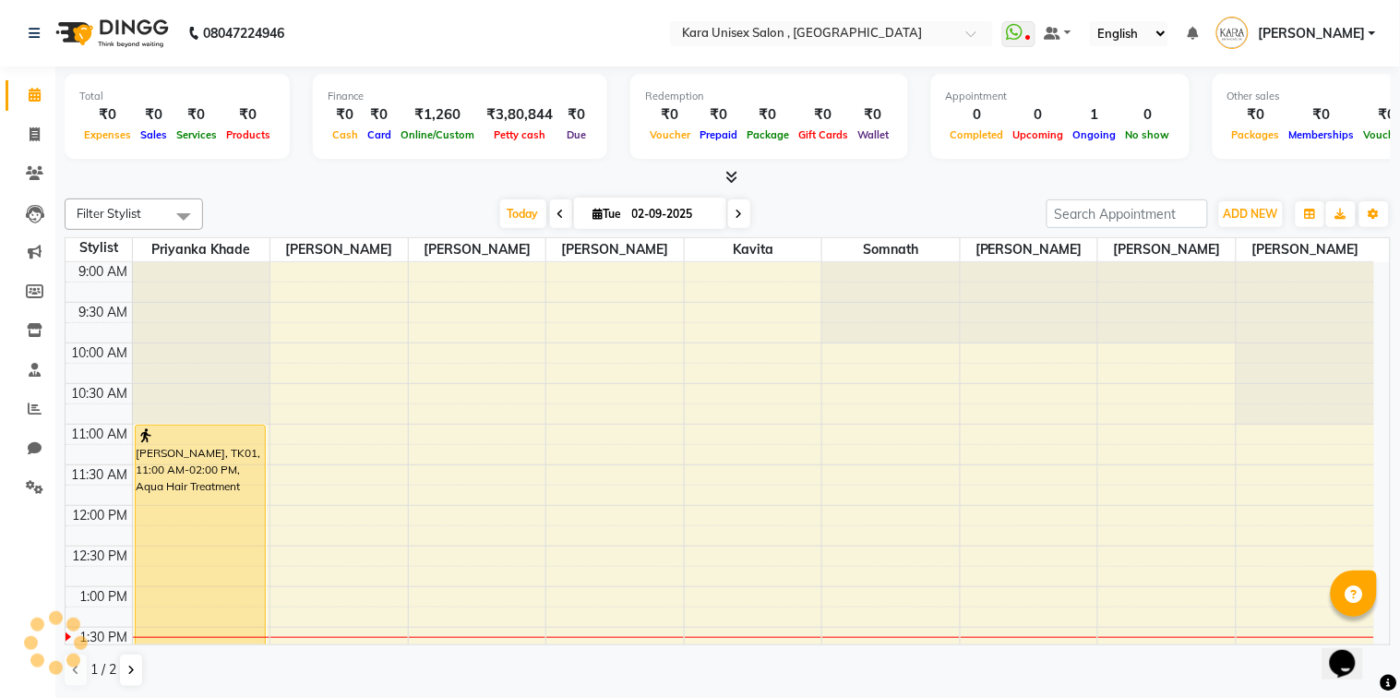
scroll to position [328, 0]
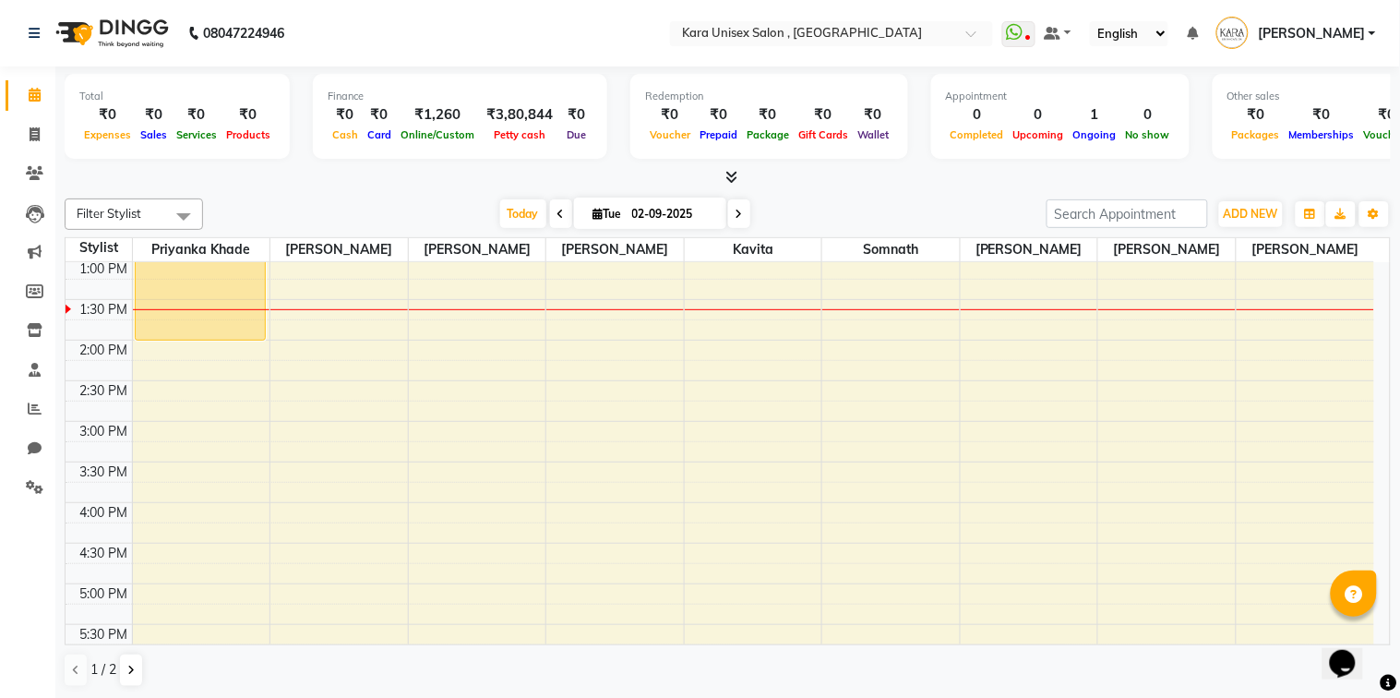
click at [594, 218] on icon at bounding box center [599, 214] width 10 height 12
select select "9"
select select "2025"
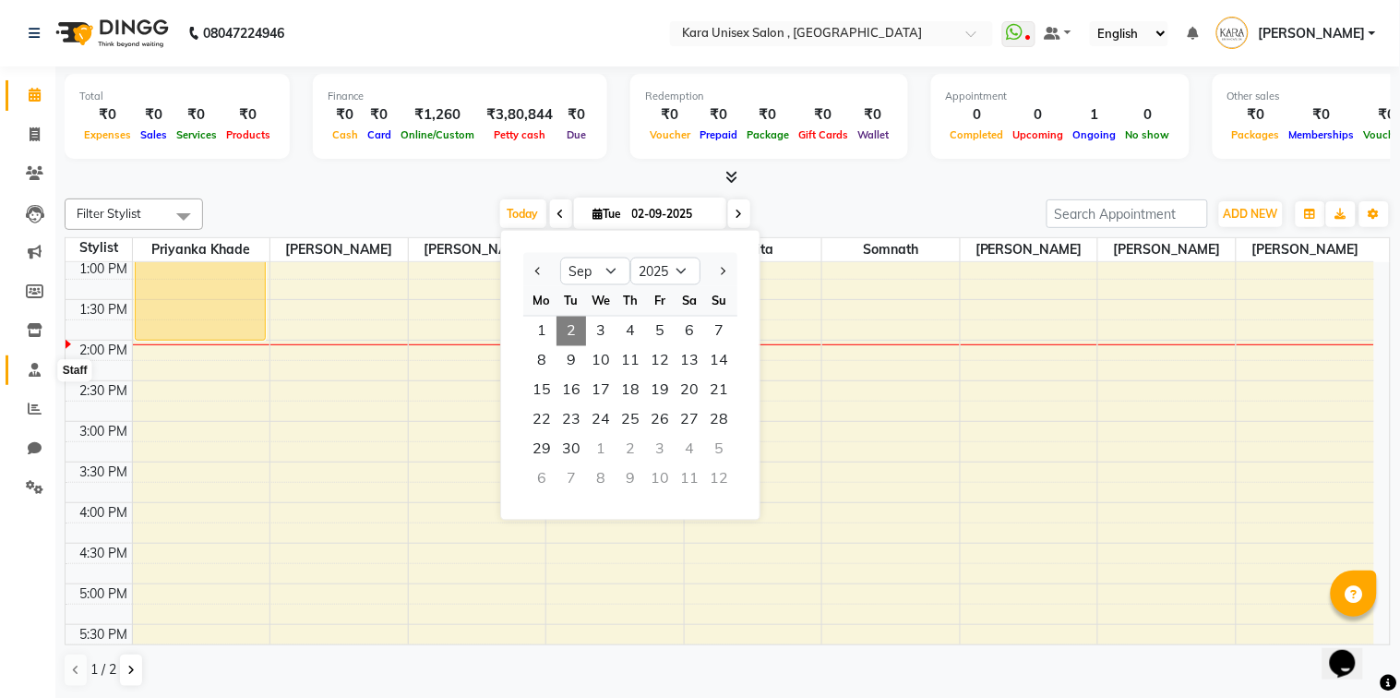
click at [26, 367] on span at bounding box center [34, 370] width 32 height 21
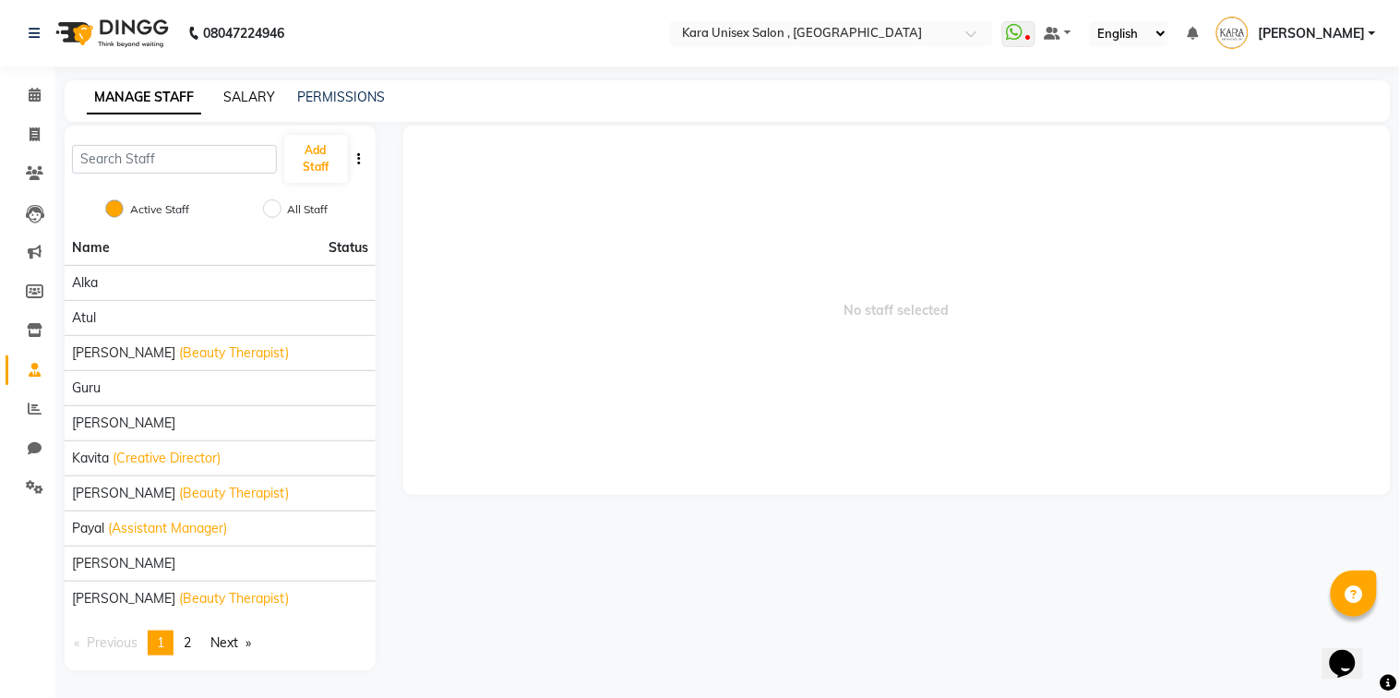
click at [244, 102] on link "SALARY" at bounding box center [249, 97] width 52 height 17
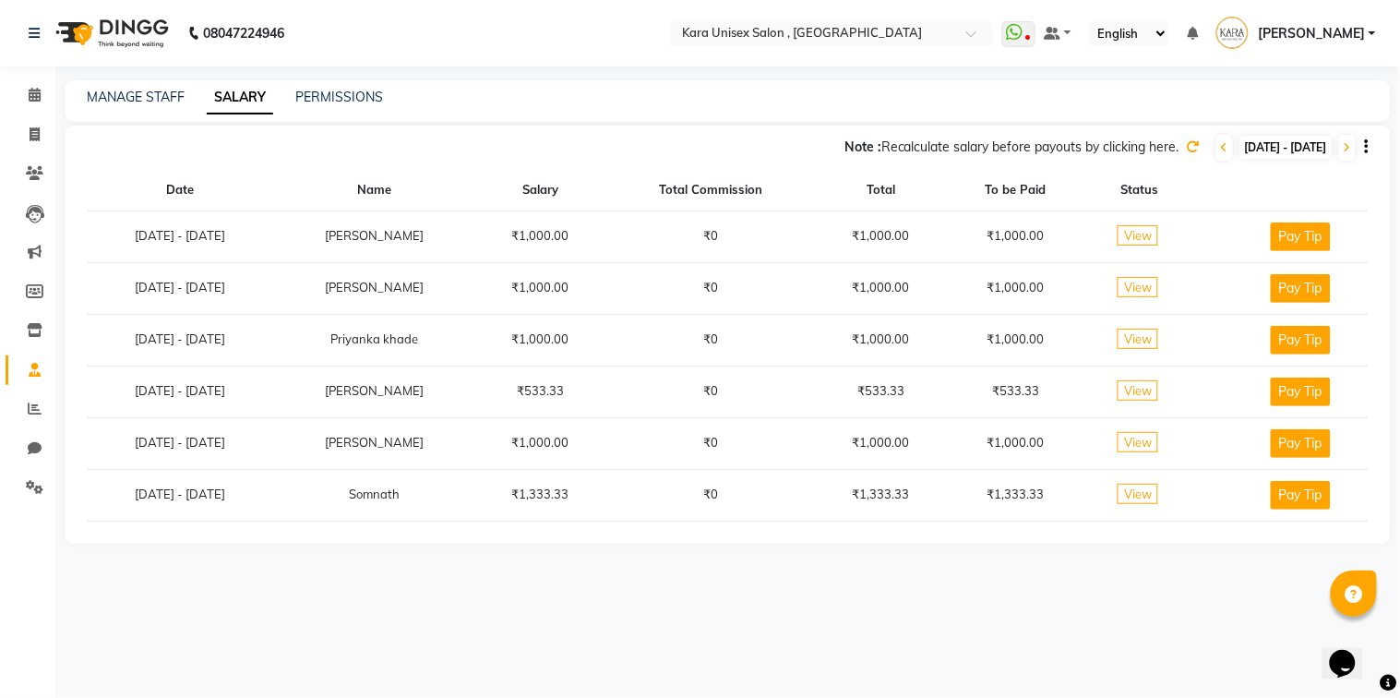
click at [1187, 149] on icon at bounding box center [1193, 146] width 13 height 13
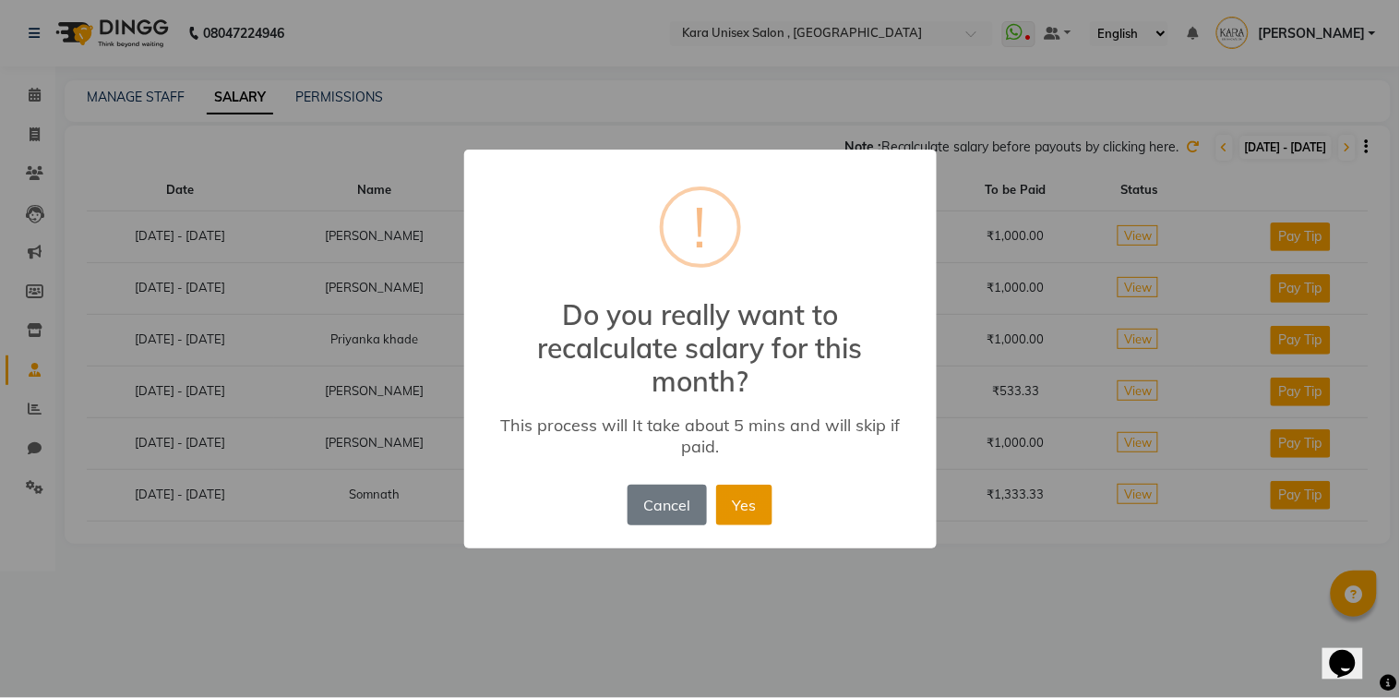
click at [752, 494] on button "Yes" at bounding box center [744, 505] width 56 height 41
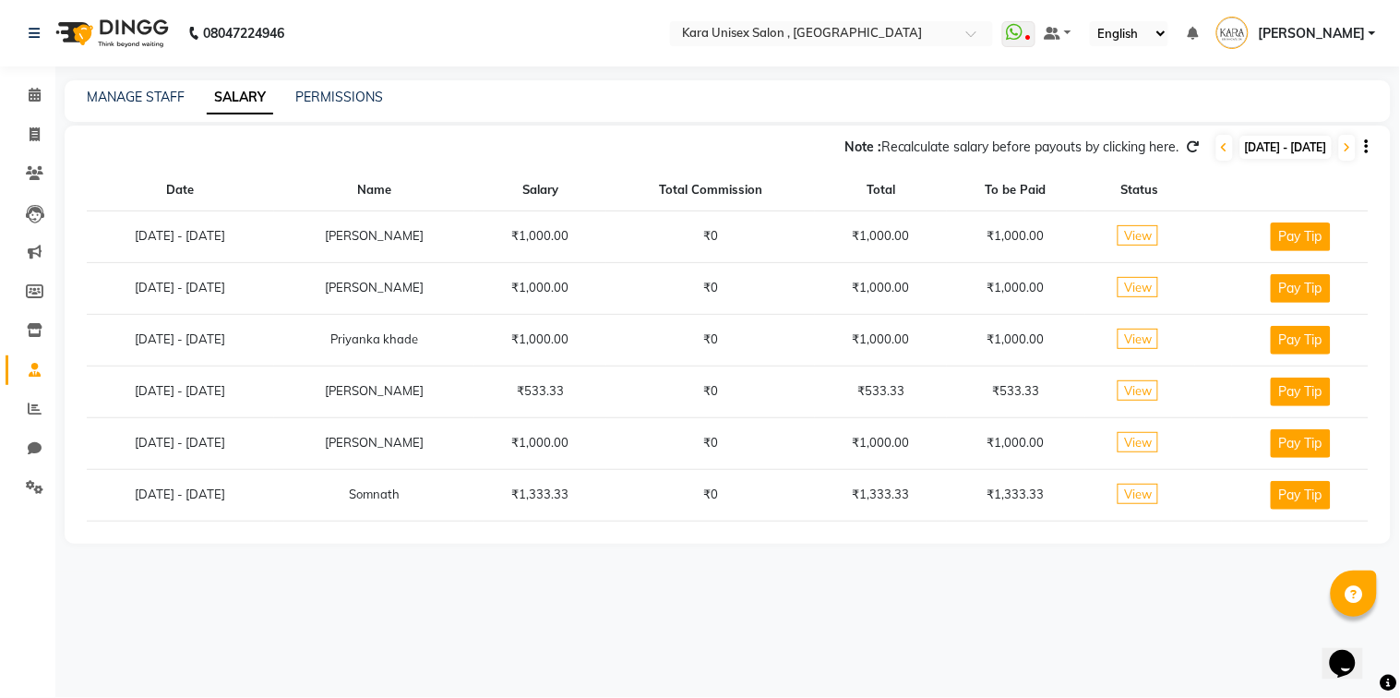
click at [1365, 148] on icon "button" at bounding box center [1367, 147] width 4 height 1
click at [1376, 74] on div "08047224946 Select Location × Kara Unisex Salon , Wakad WhatsApp Status ✕ Statu…" at bounding box center [700, 349] width 1400 height 698
click at [30, 102] on icon at bounding box center [35, 95] width 12 height 14
